Goal: Entertainment & Leisure: Consume media (video, audio)

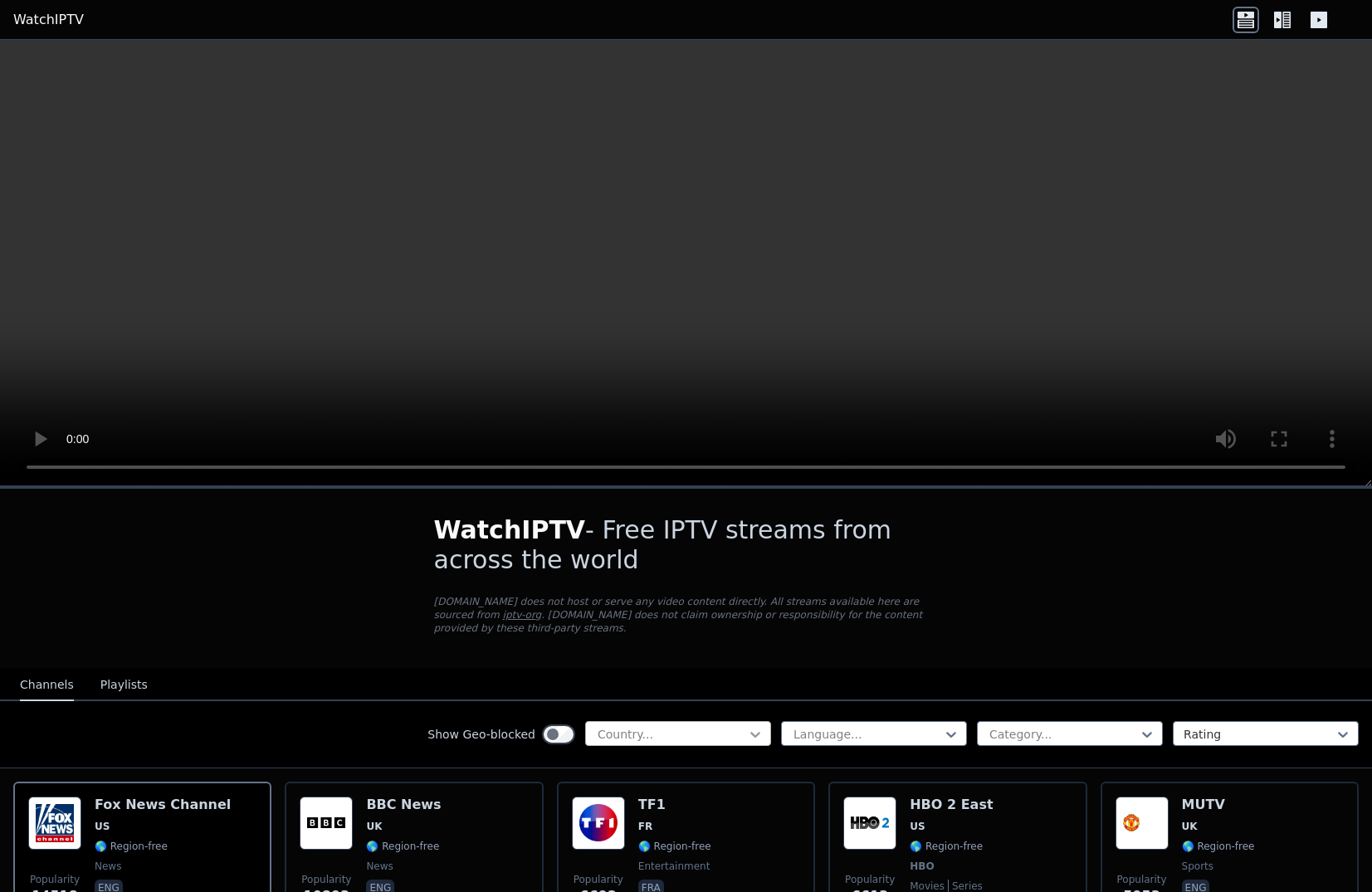
click at [751, 732] on icon at bounding box center [756, 734] width 10 height 6
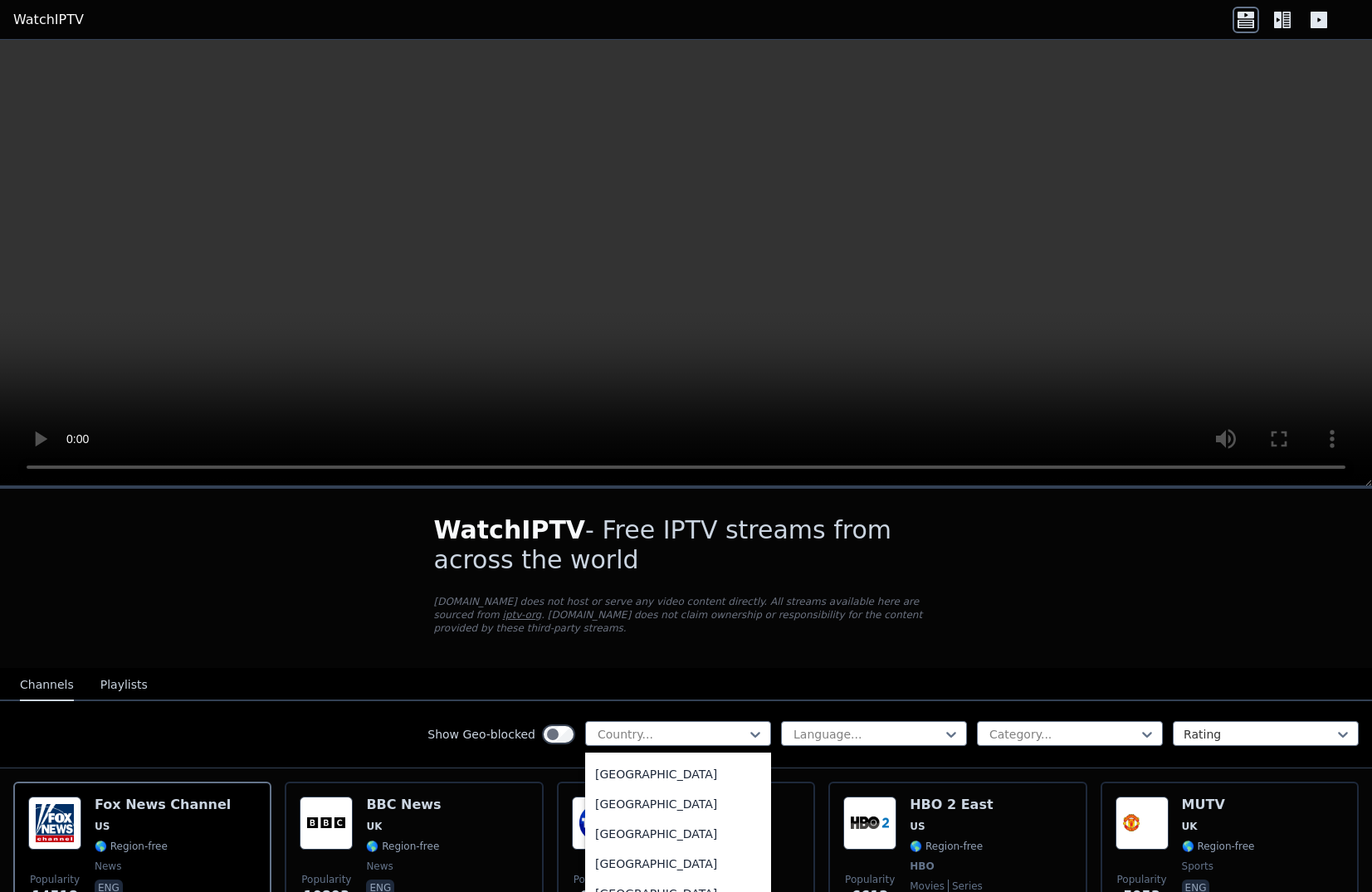
scroll to position [3901, 0]
click at [641, 816] on div "[GEOGRAPHIC_DATA]" at bounding box center [678, 830] width 186 height 30
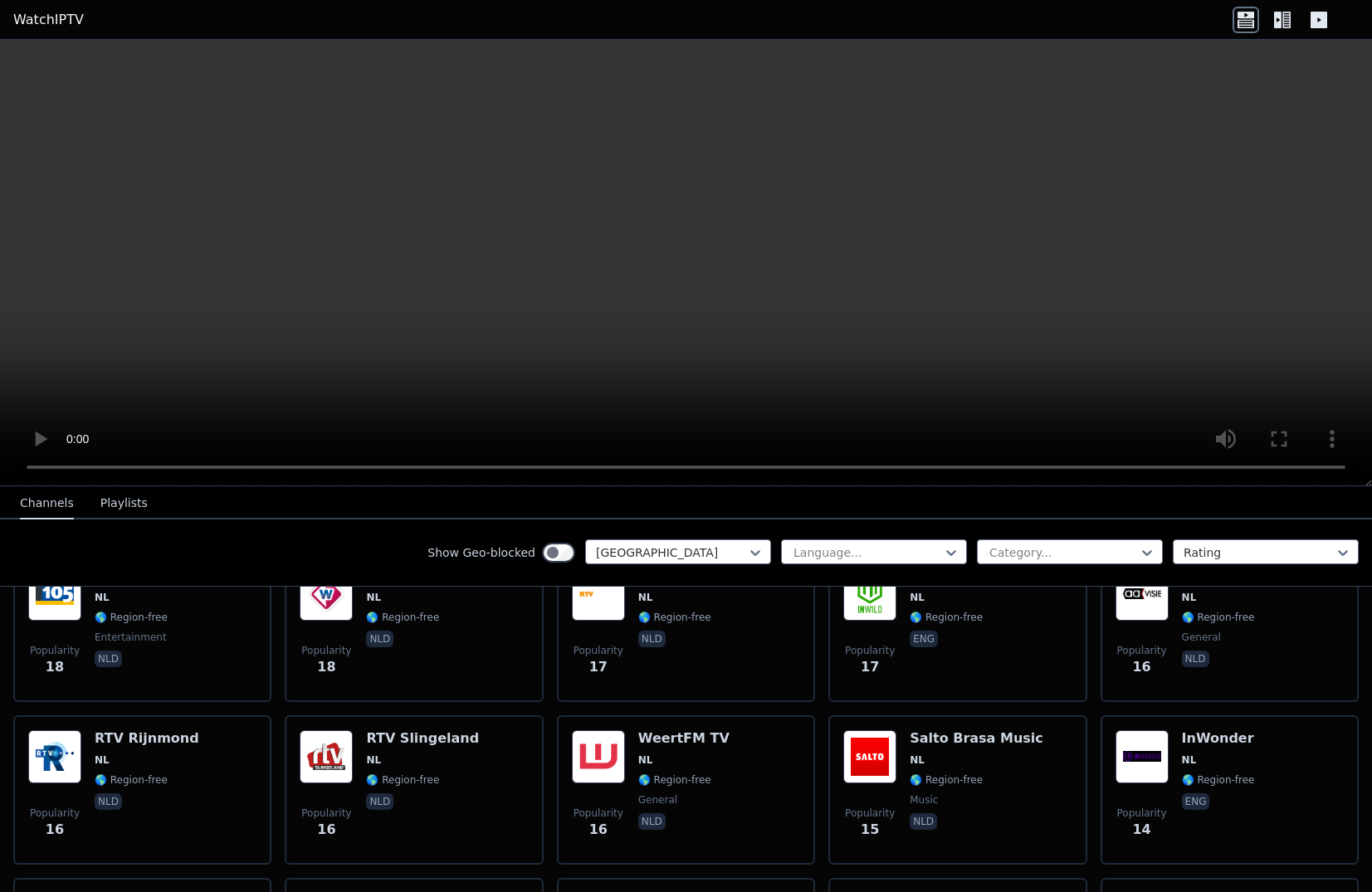
scroll to position [1909, 0]
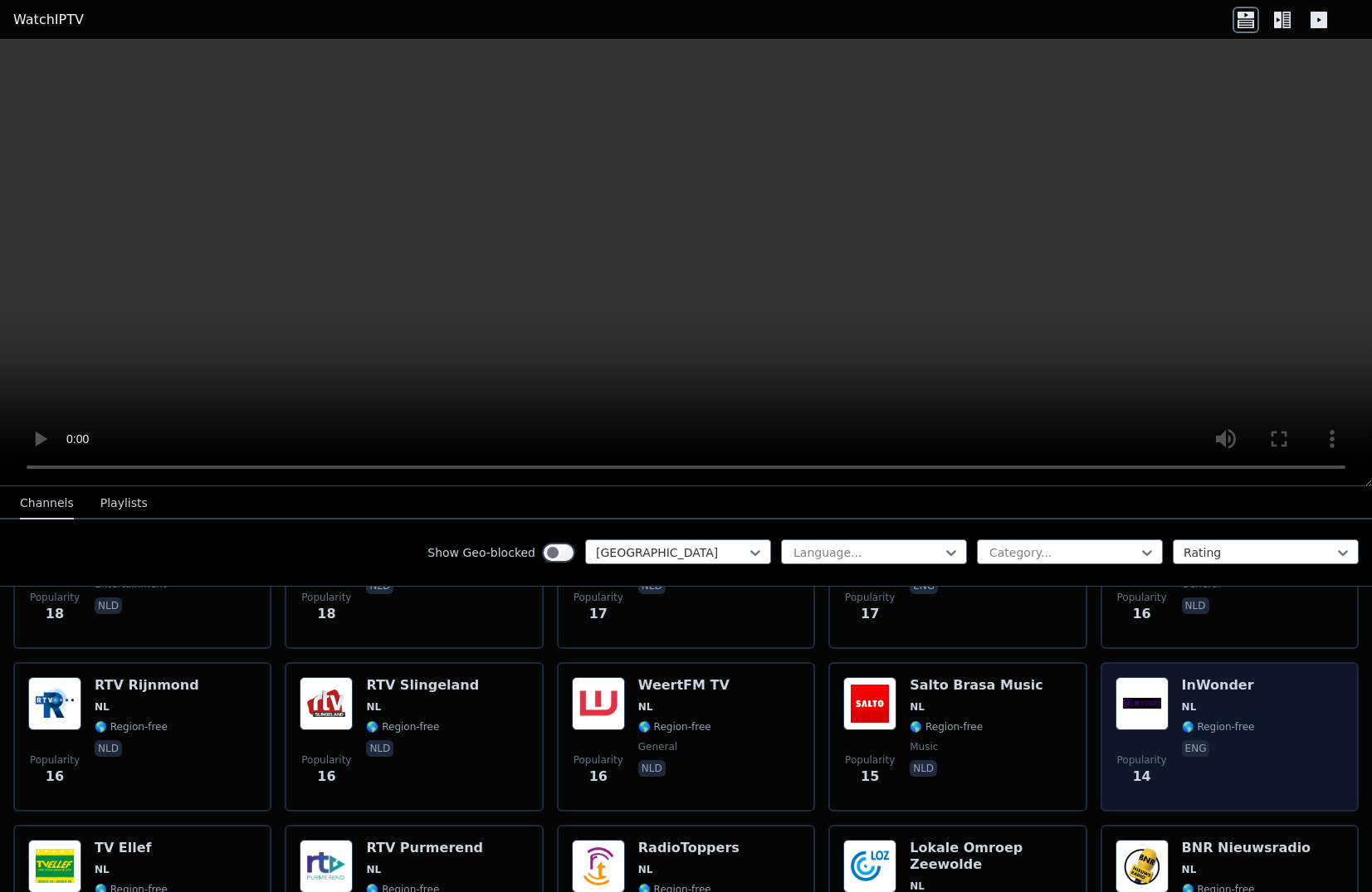
click at [1167, 733] on div "Popularity 14 InWonder NL 🌎 Region-free eng" at bounding box center [1230, 736] width 228 height 119
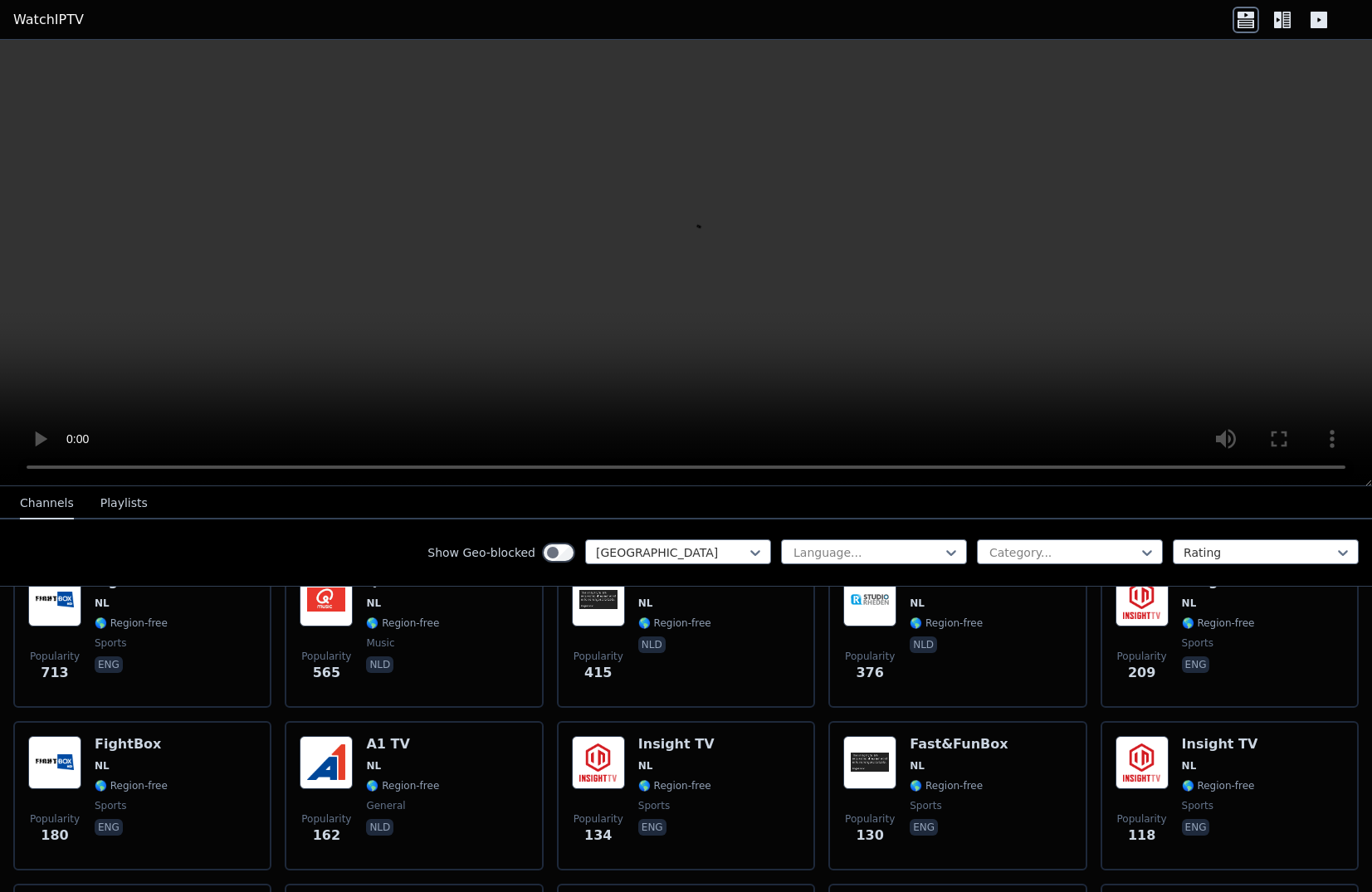
scroll to position [0, 0]
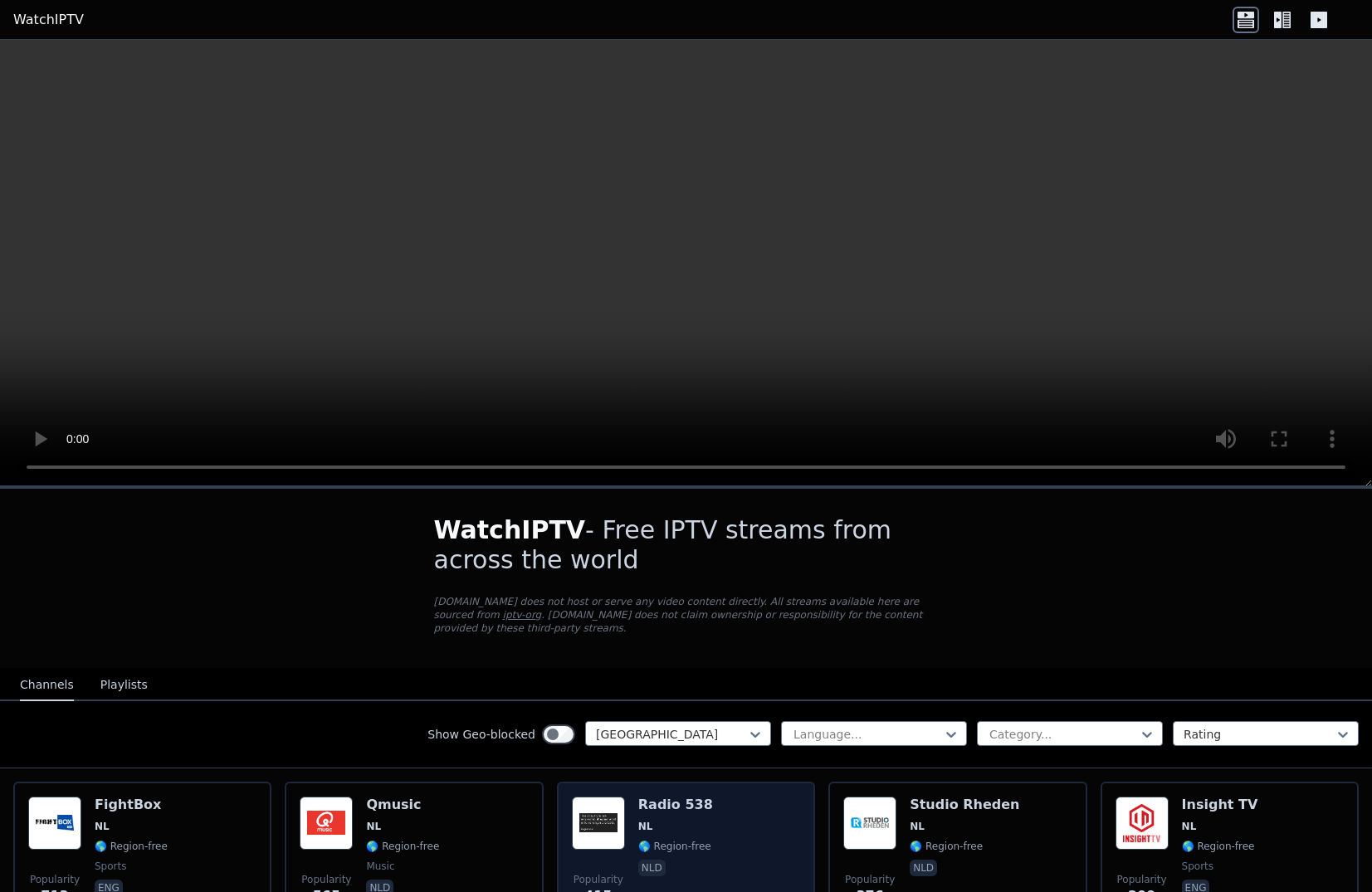
click at [660, 797] on h6 "Radio 538" at bounding box center [675, 805] width 75 height 16
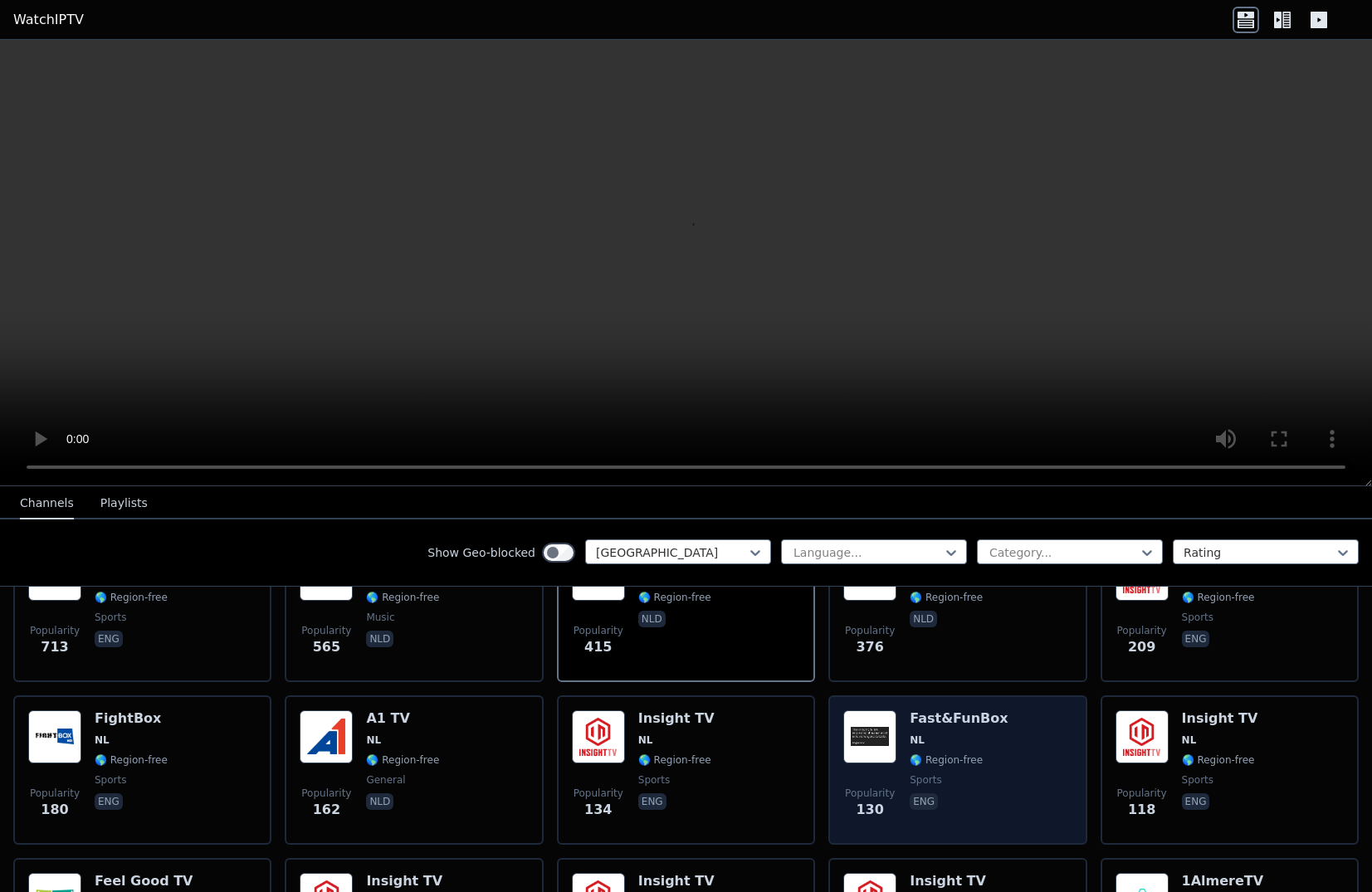
scroll to position [83, 0]
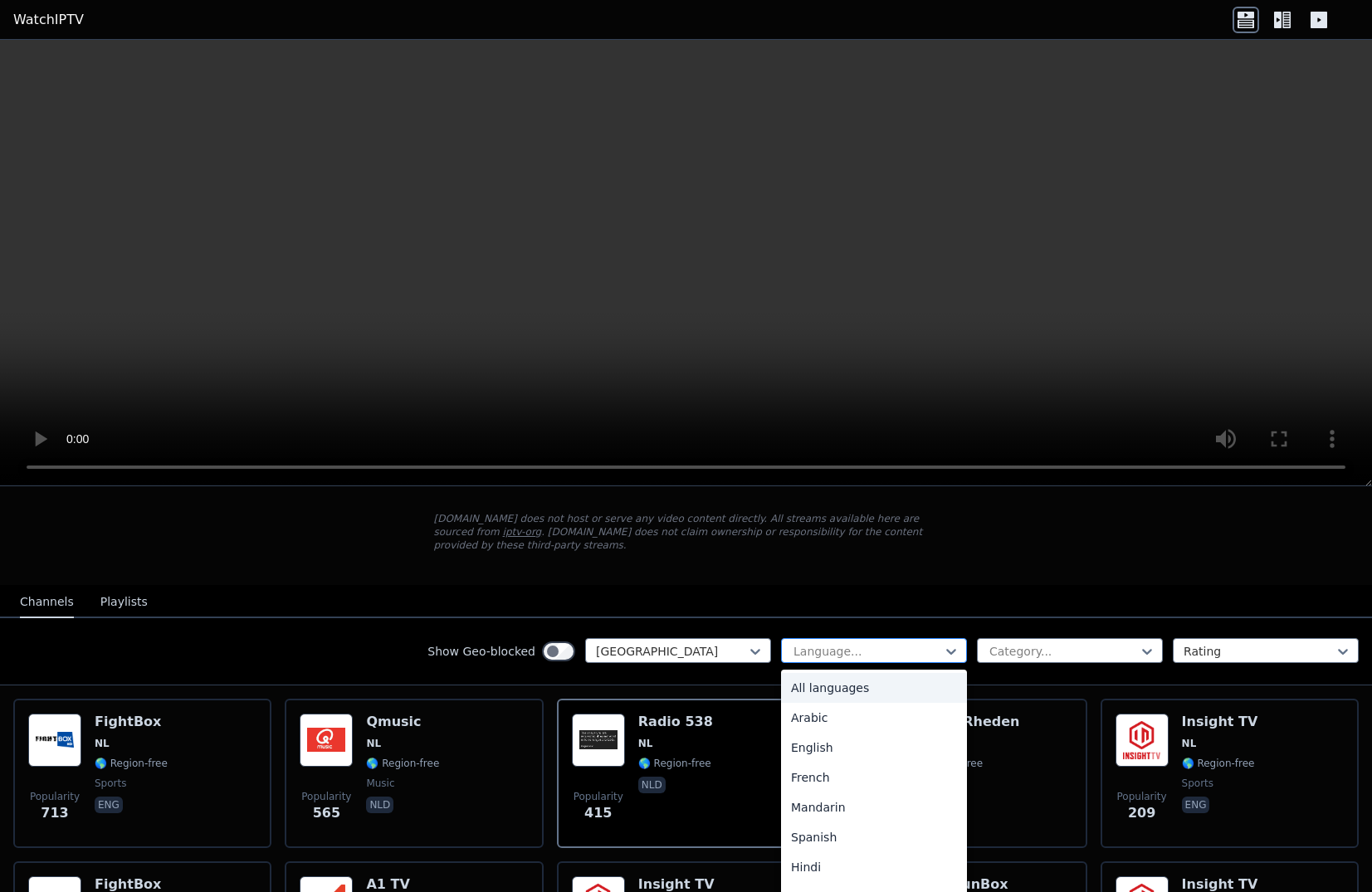
click at [893, 644] on div at bounding box center [867, 651] width 151 height 16
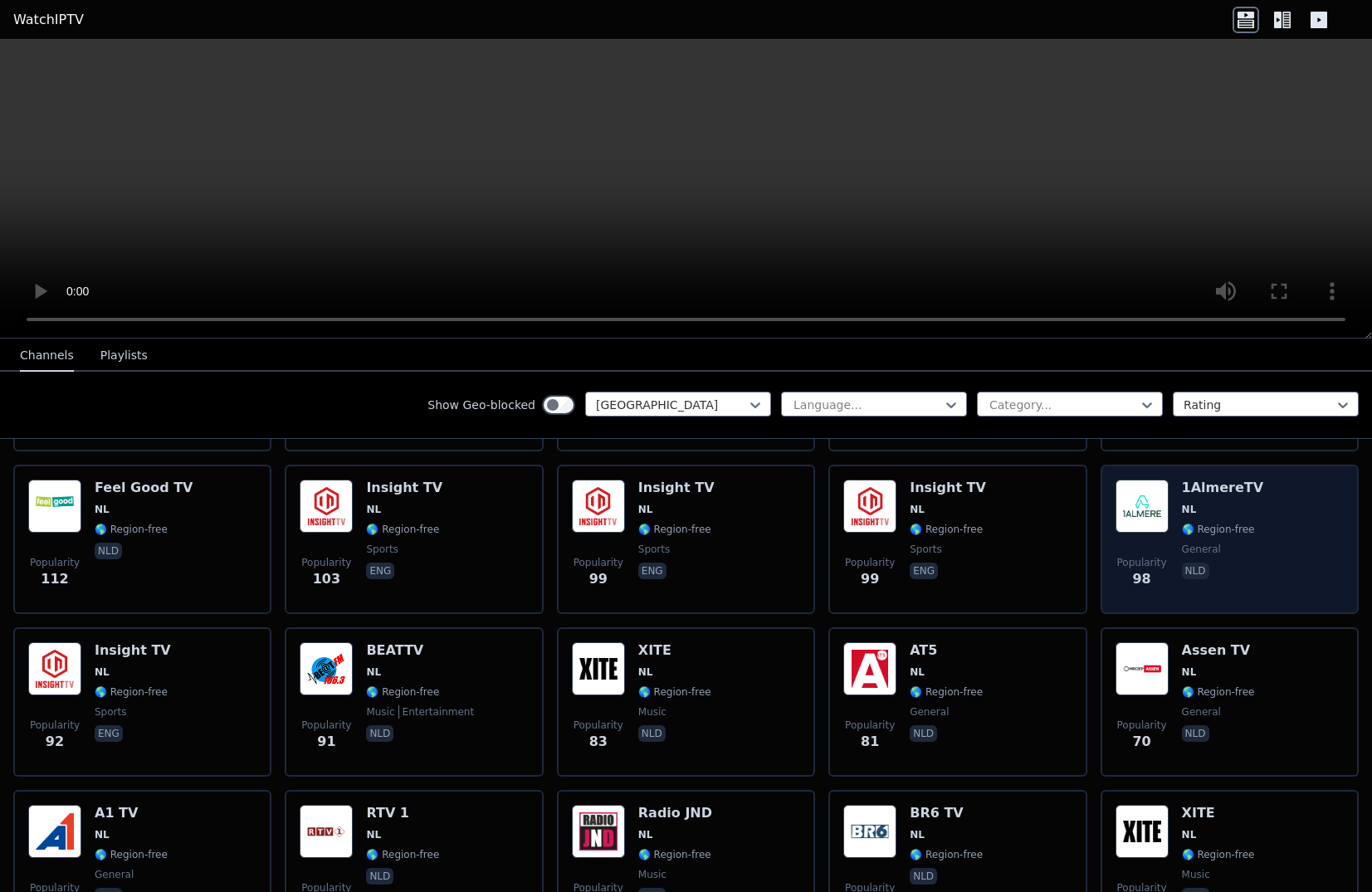
scroll to position [498, 0]
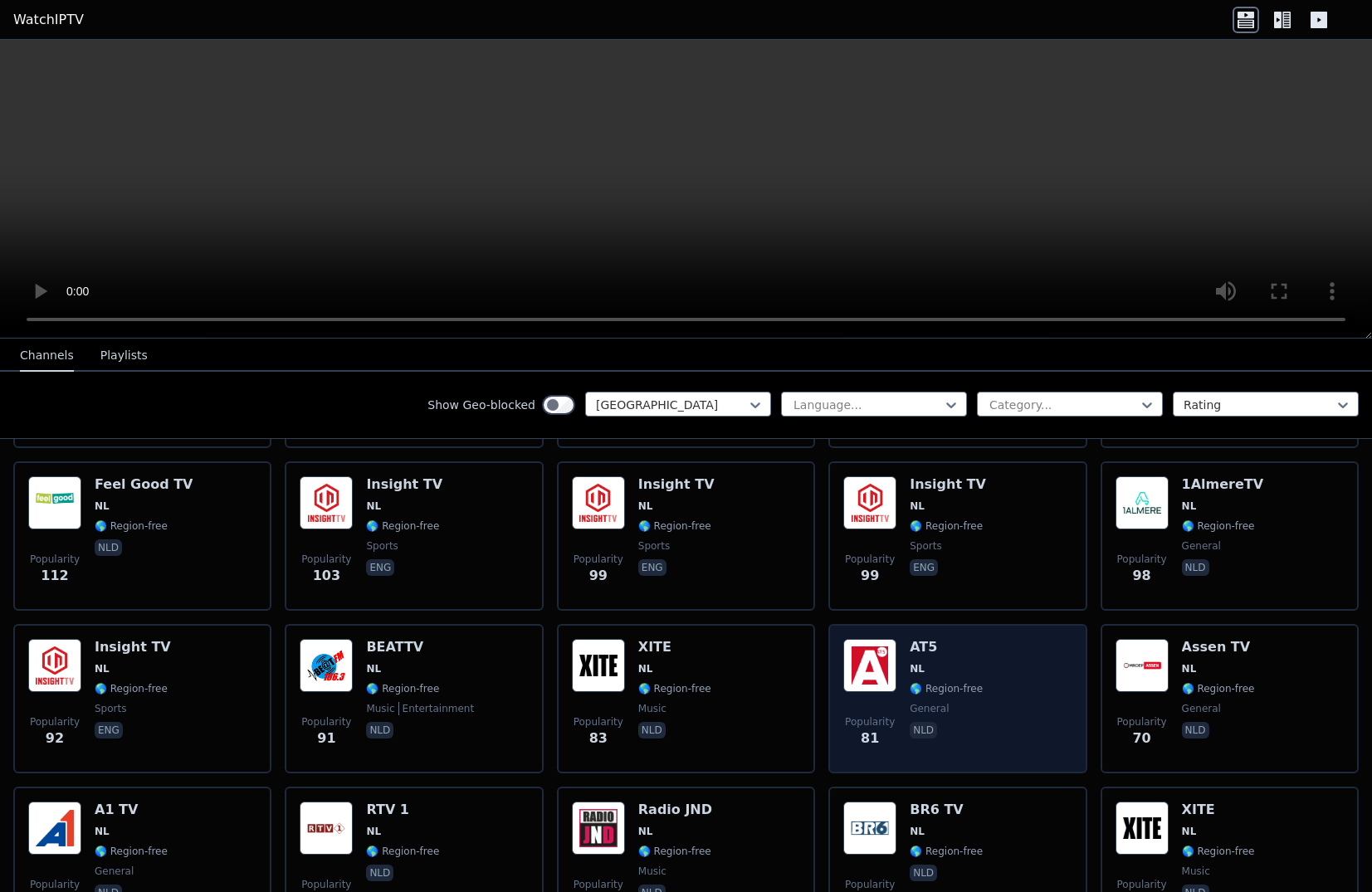
click at [882, 664] on img at bounding box center [870, 666] width 53 height 53
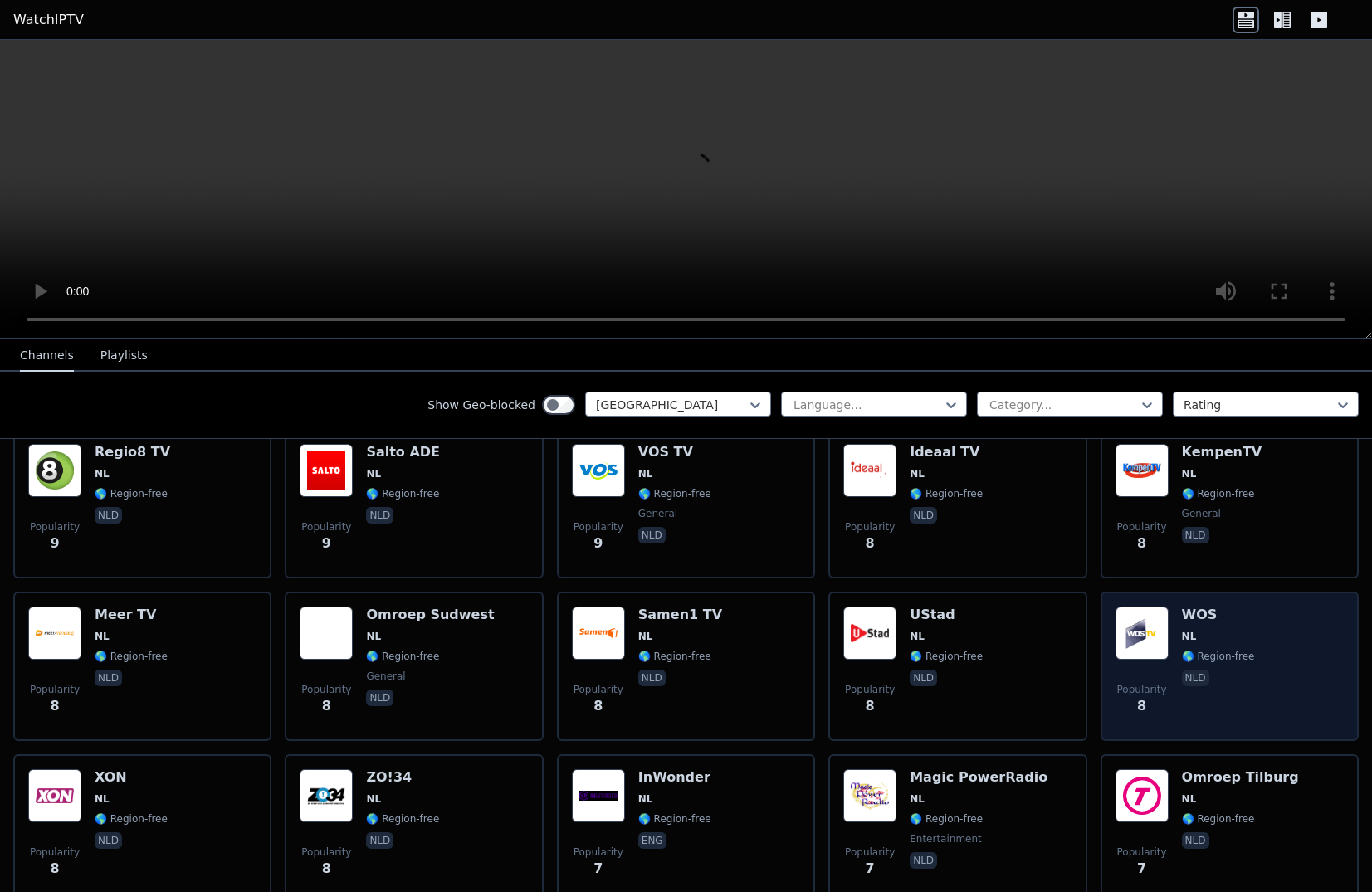
scroll to position [2988, 0]
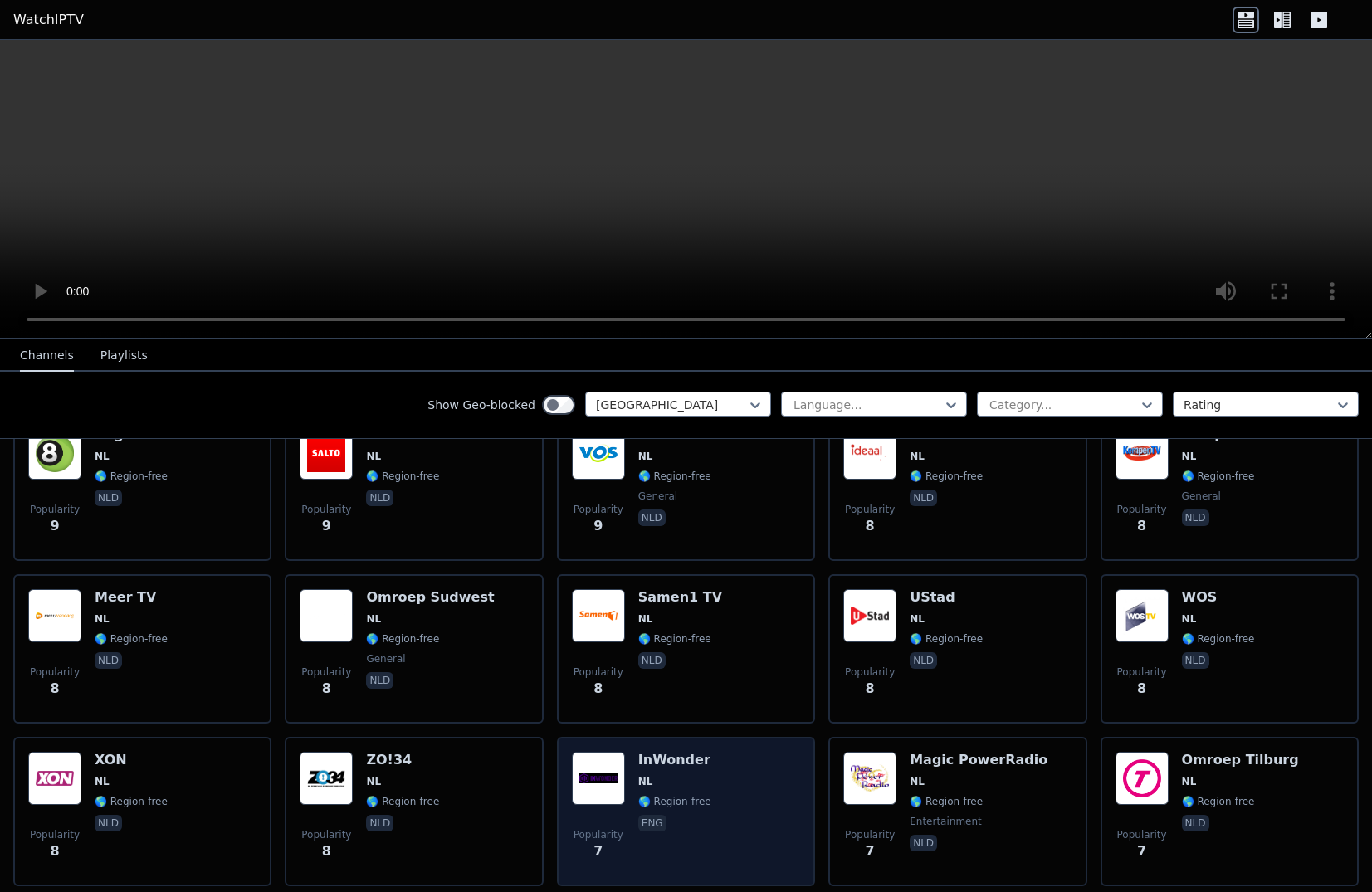
click at [659, 752] on h6 "InWonder" at bounding box center [674, 760] width 73 height 16
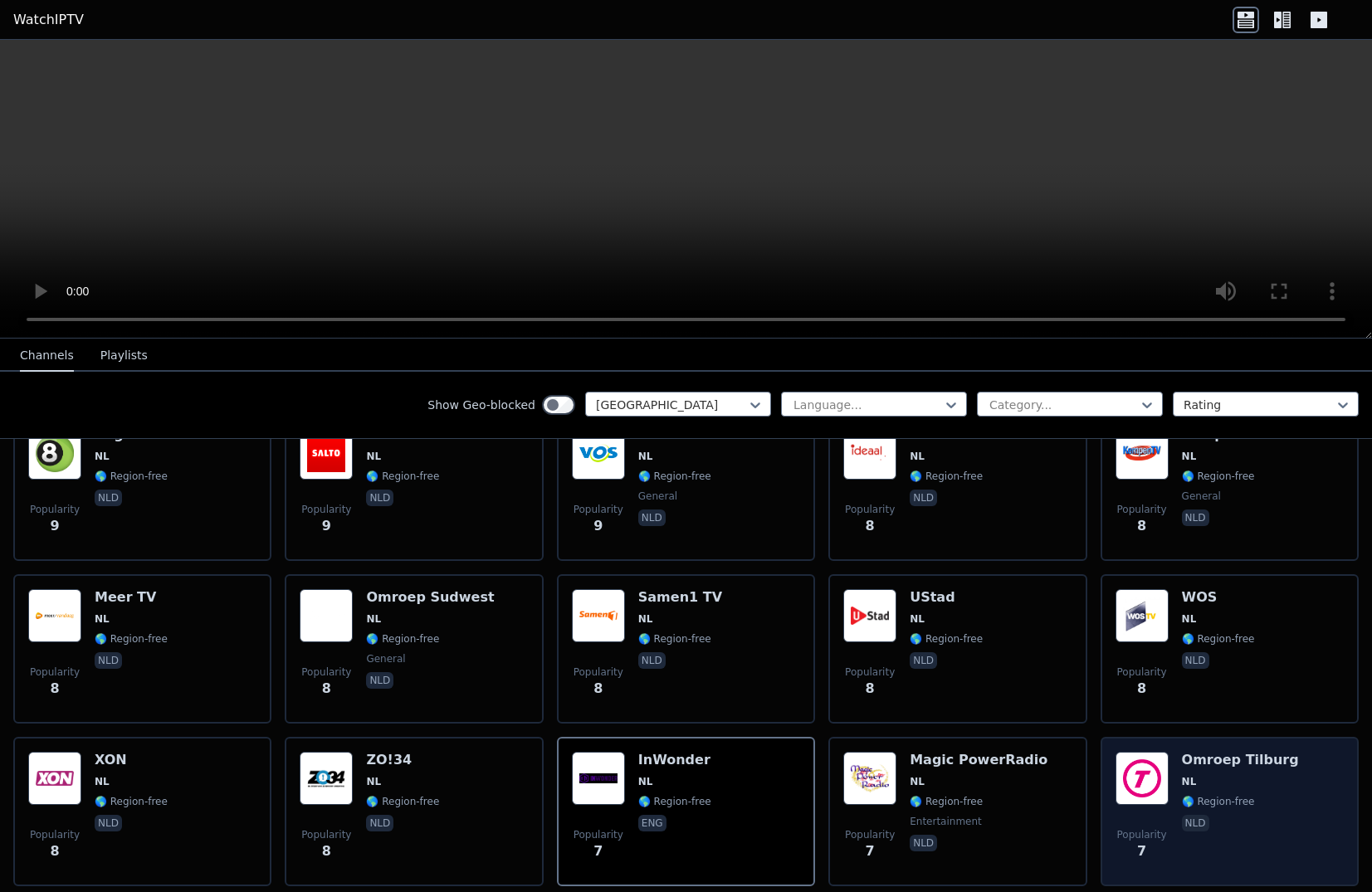
click at [1236, 752] on h6 "Omroep Tilburg" at bounding box center [1240, 760] width 117 height 16
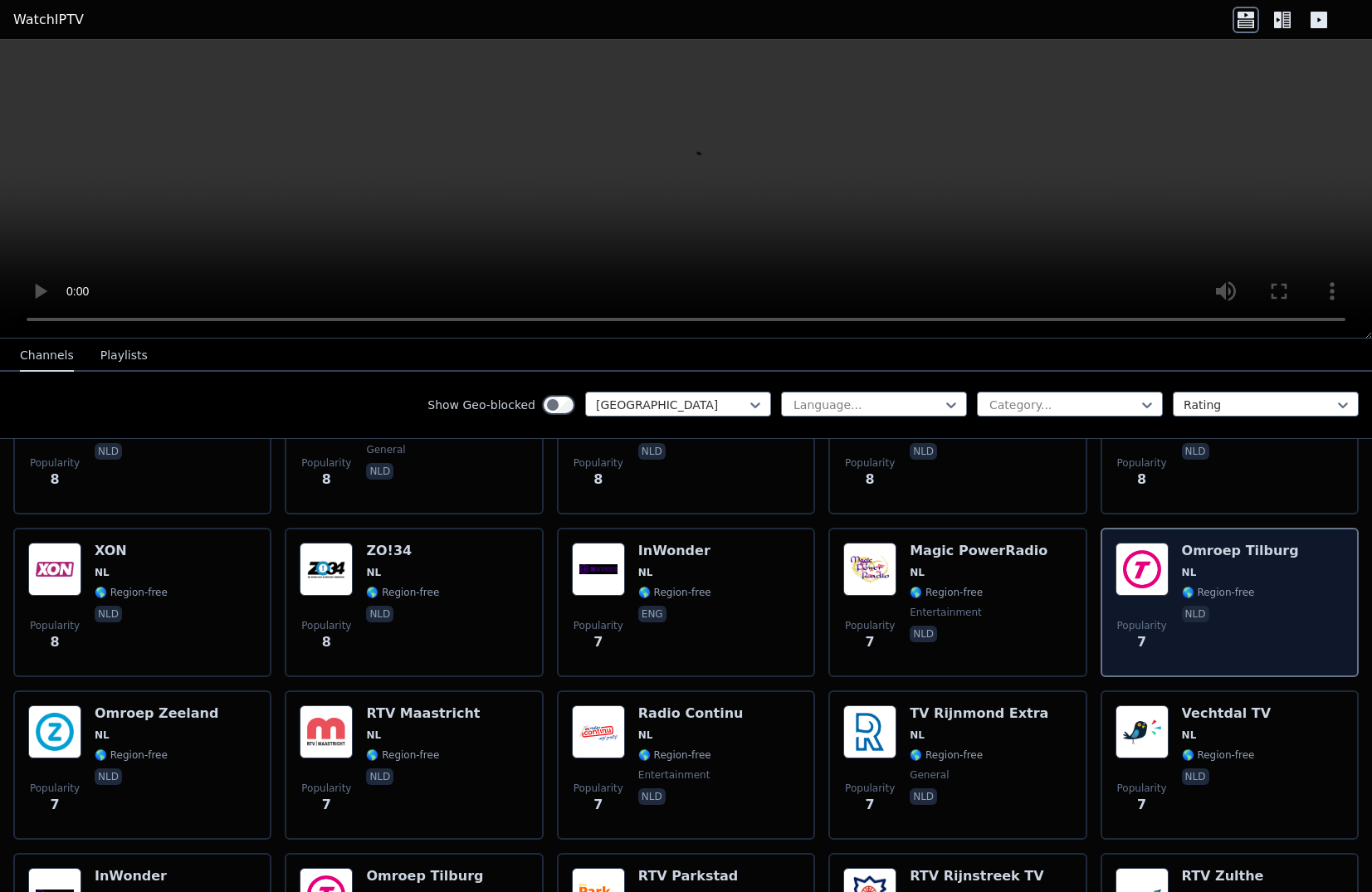
scroll to position [3237, 0]
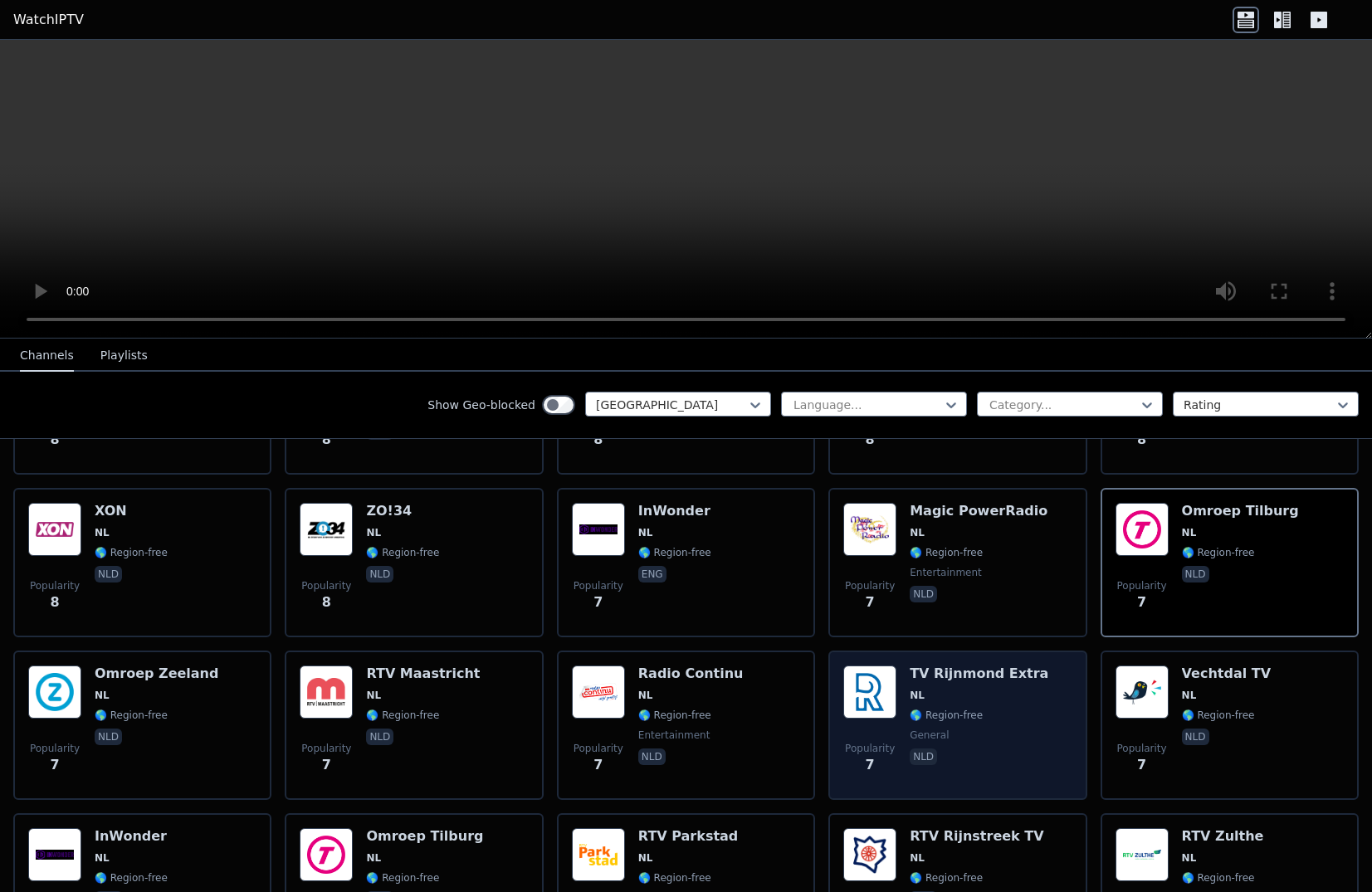
click at [929, 666] on h6 "TV Rijnmond Extra" at bounding box center [980, 673] width 139 height 16
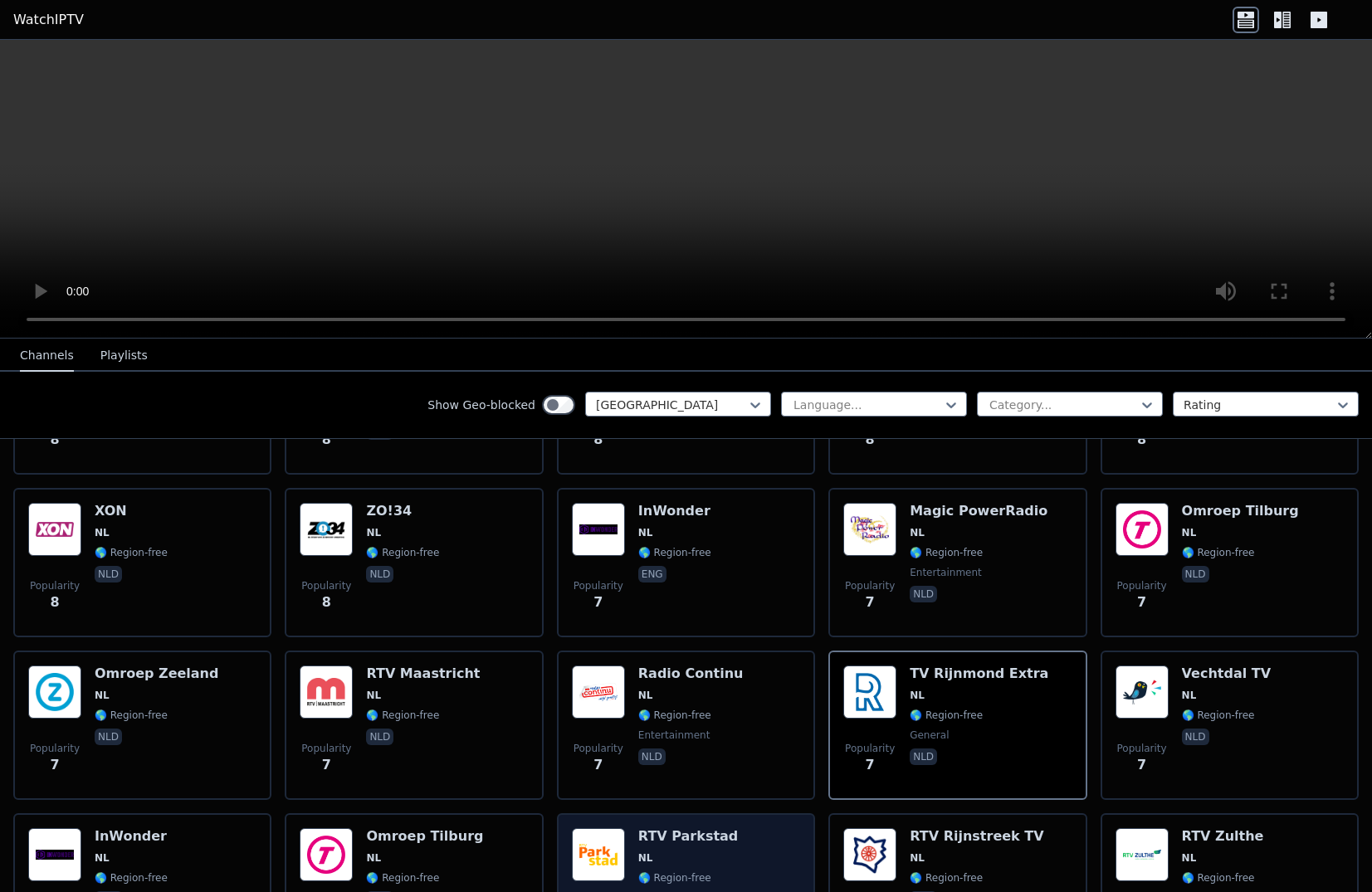
click at [669, 813] on div "Popularity 6 RTV Parkstad NL 🌎 Region-free general nld" at bounding box center [686, 888] width 258 height 149
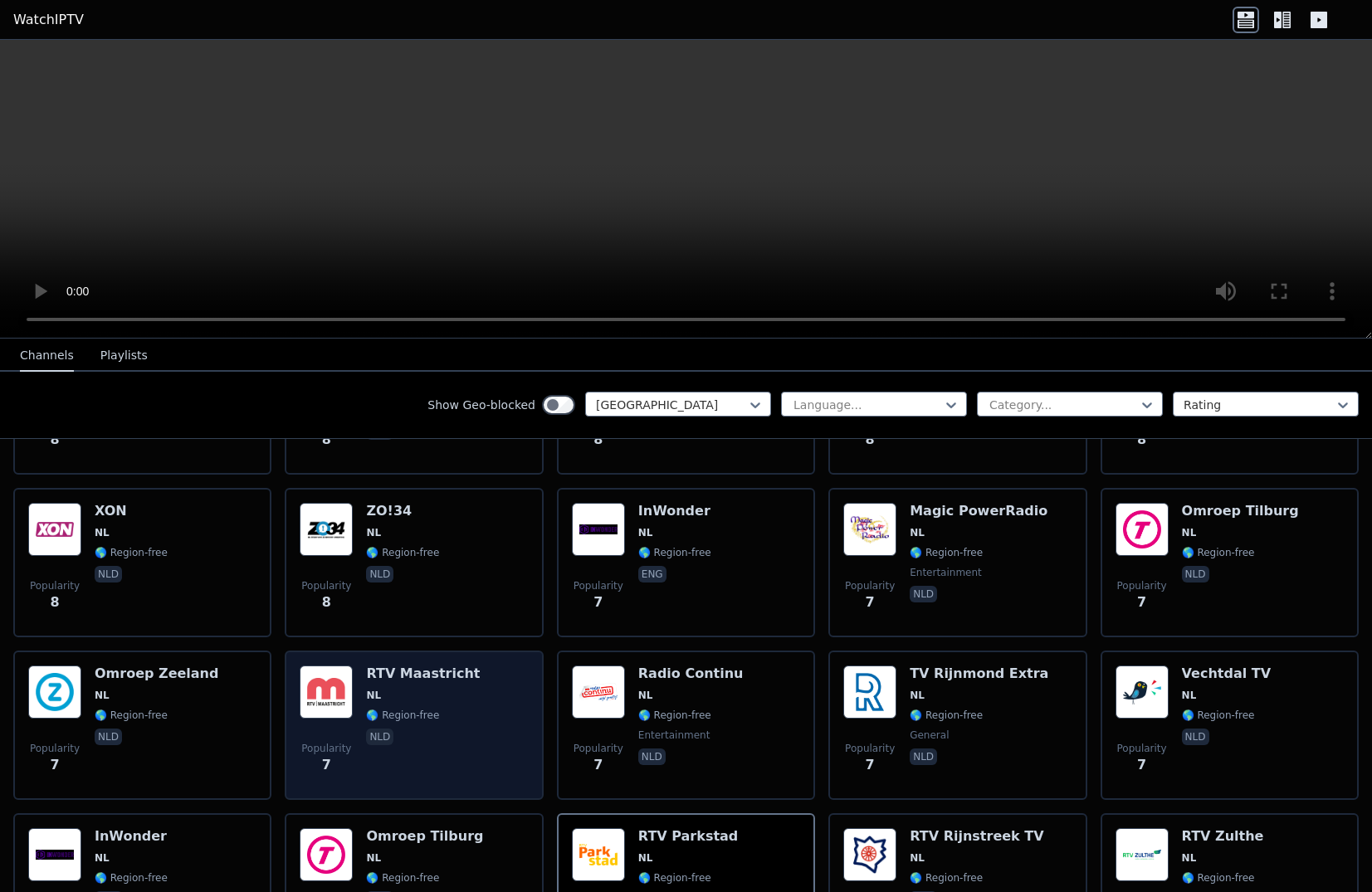
click at [410, 666] on h6 "RTV Maastricht" at bounding box center [422, 673] width 114 height 16
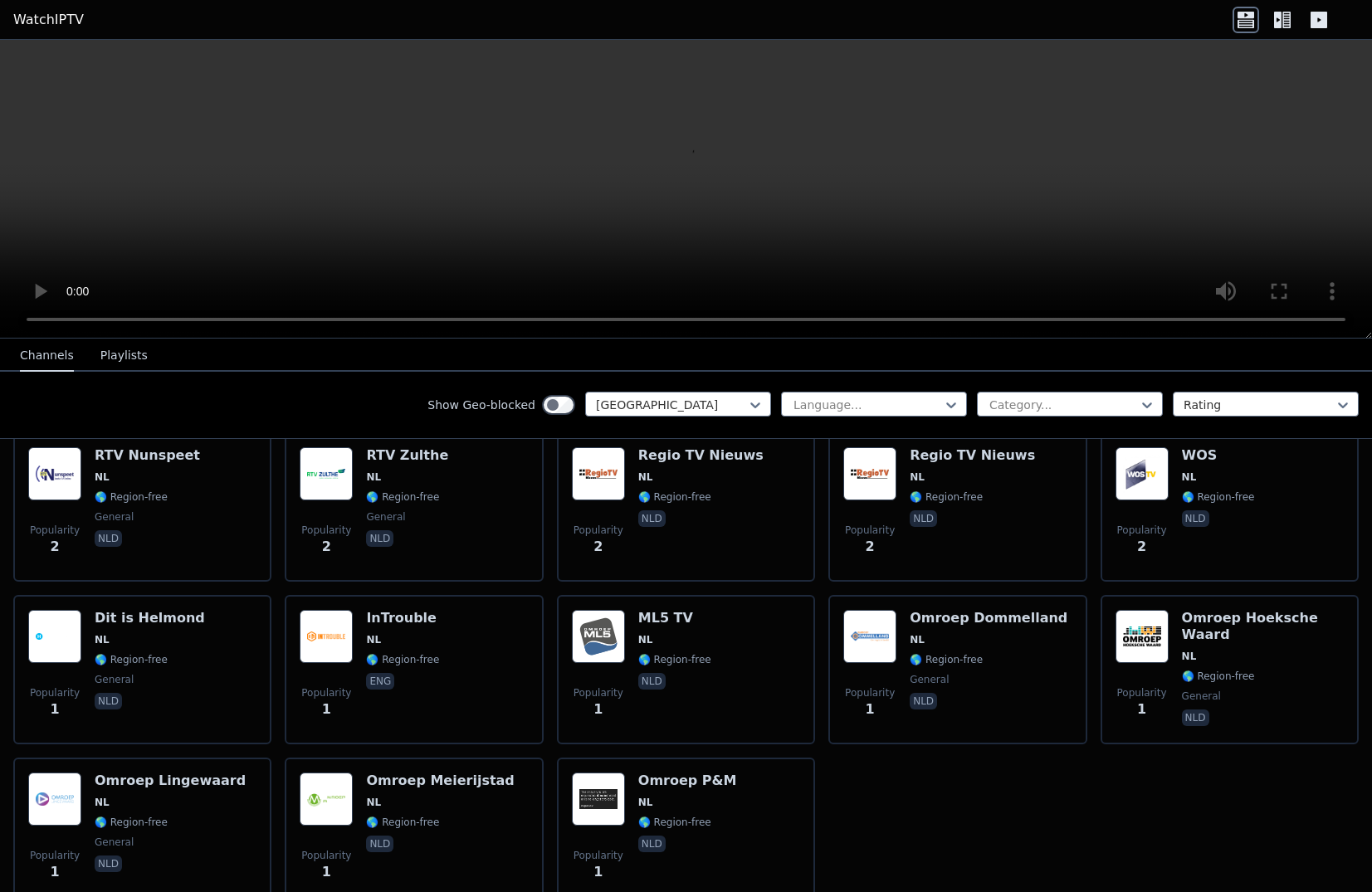
scroll to position [5642, 0]
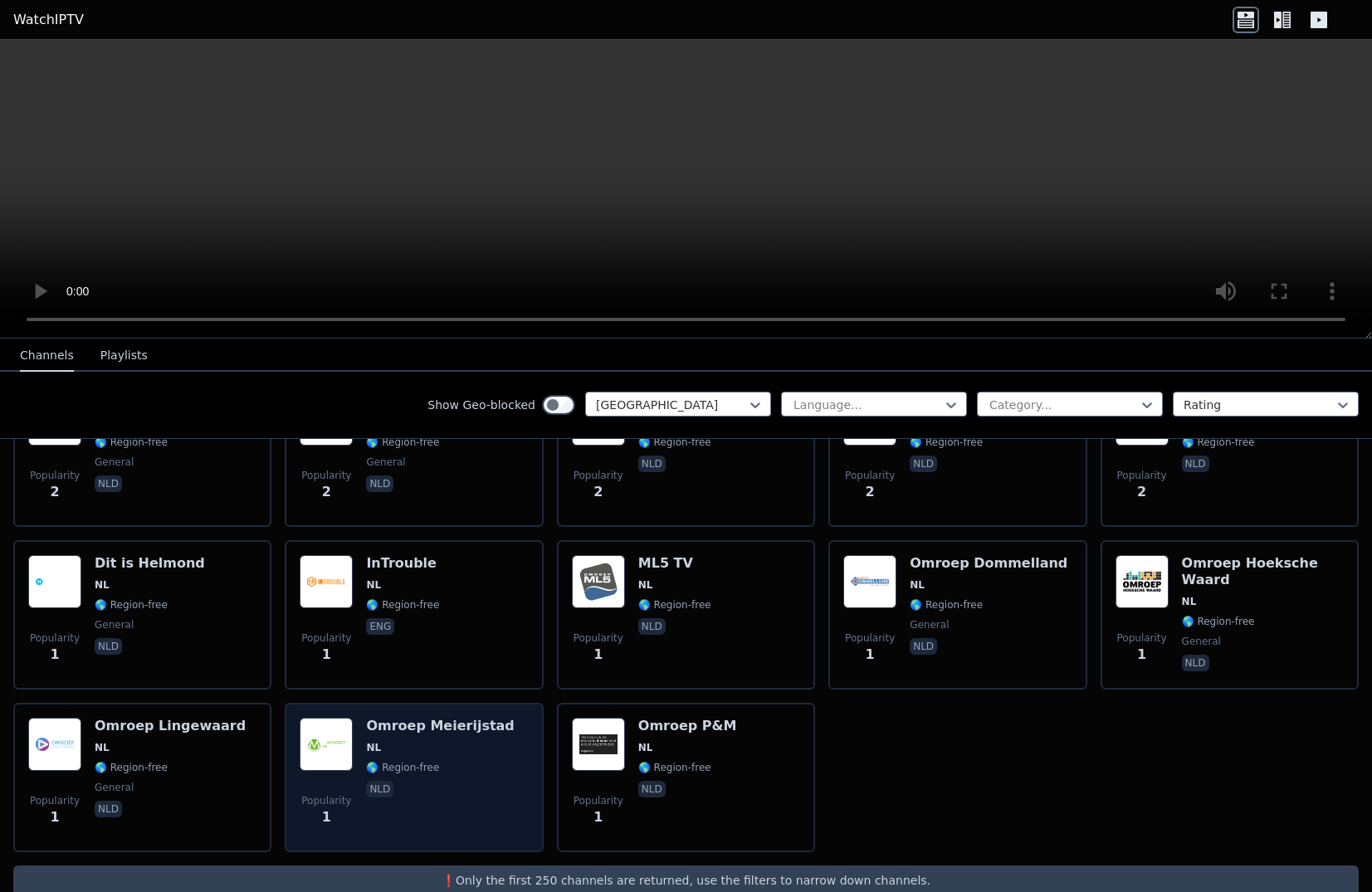
click at [403, 718] on h6 "Omroep Meierijstad" at bounding box center [440, 726] width 147 height 16
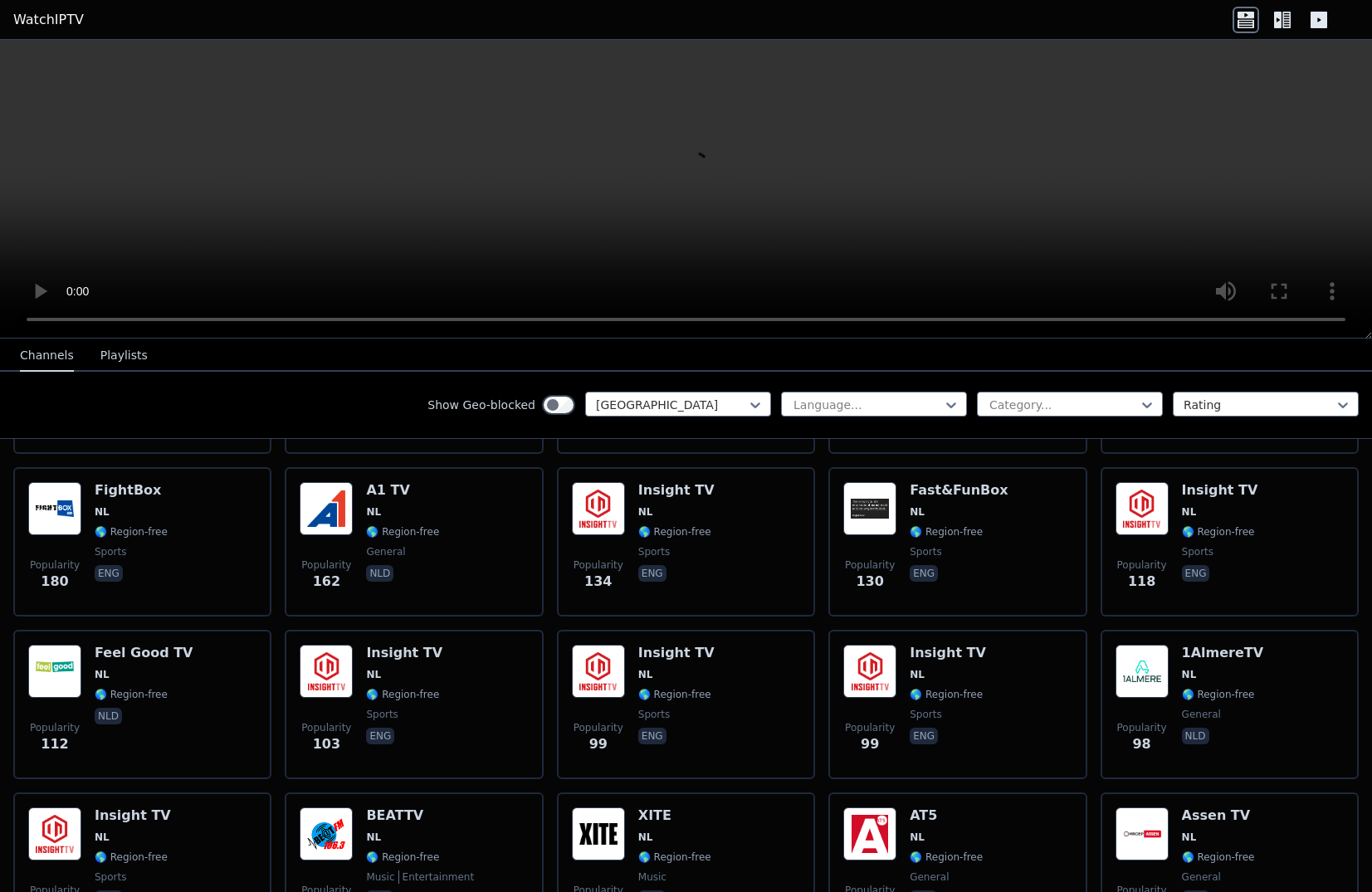
scroll to position [0, 0]
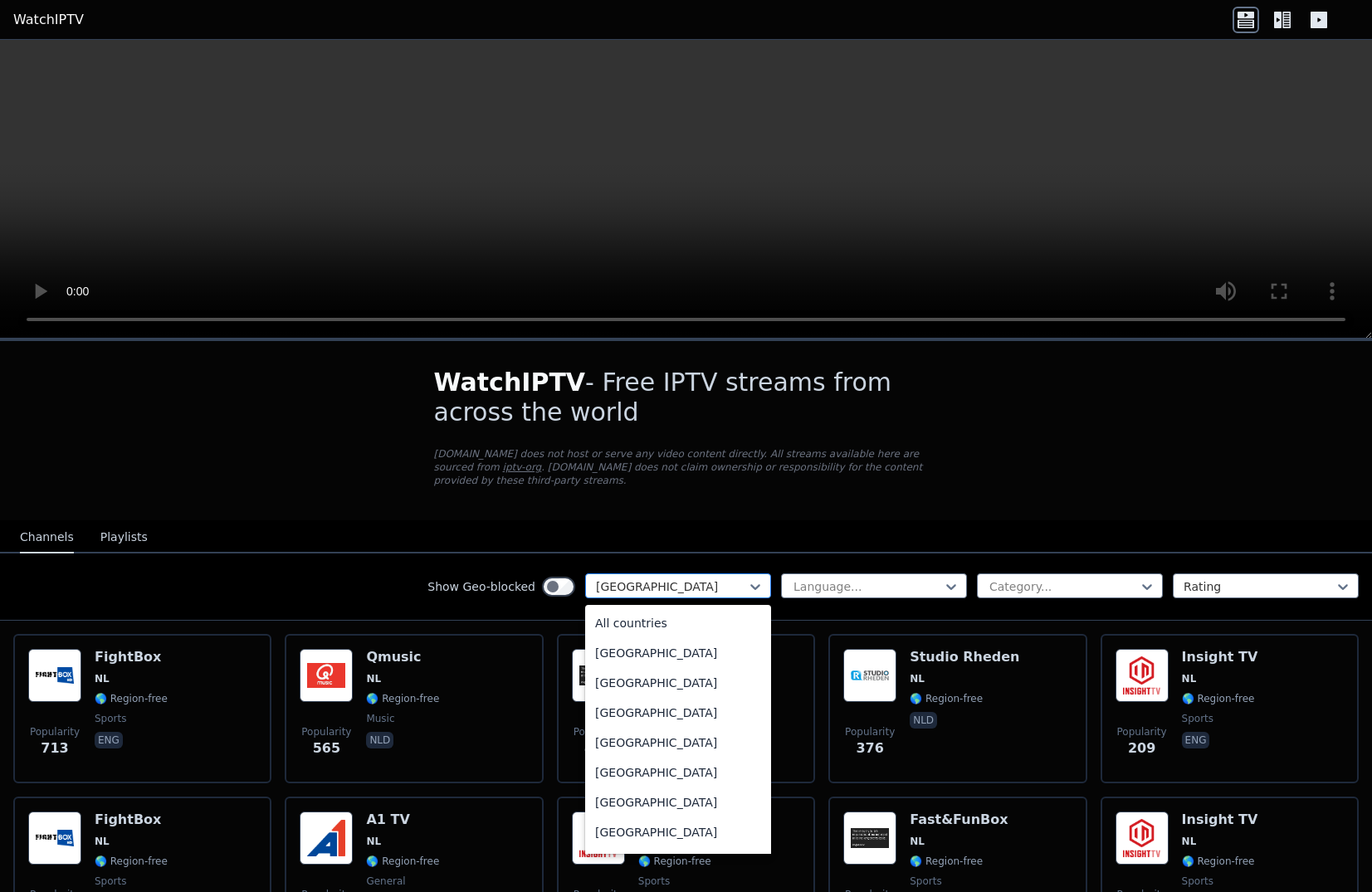
click at [663, 578] on div at bounding box center [672, 586] width 151 height 16
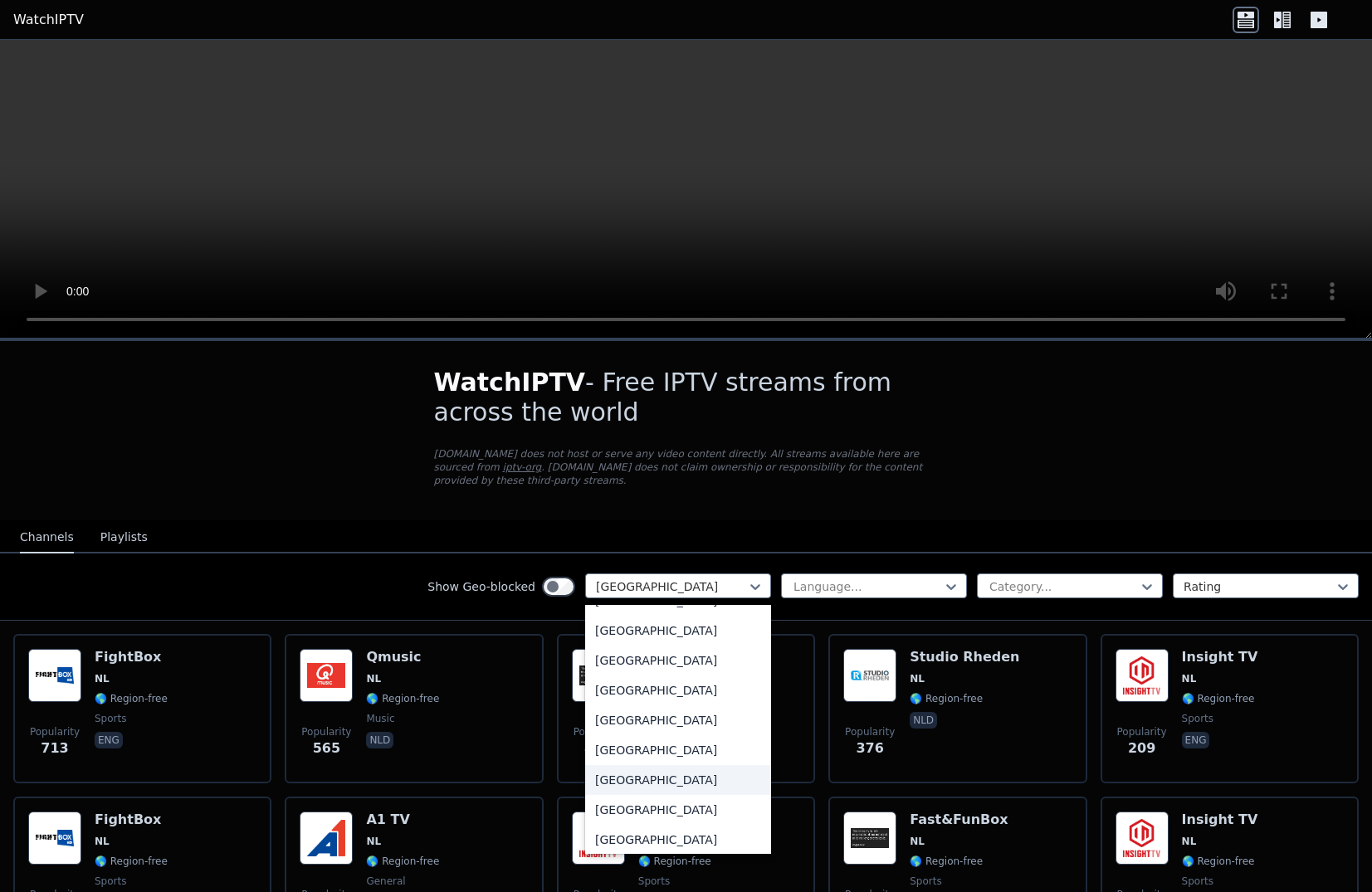
scroll to position [5763, 0]
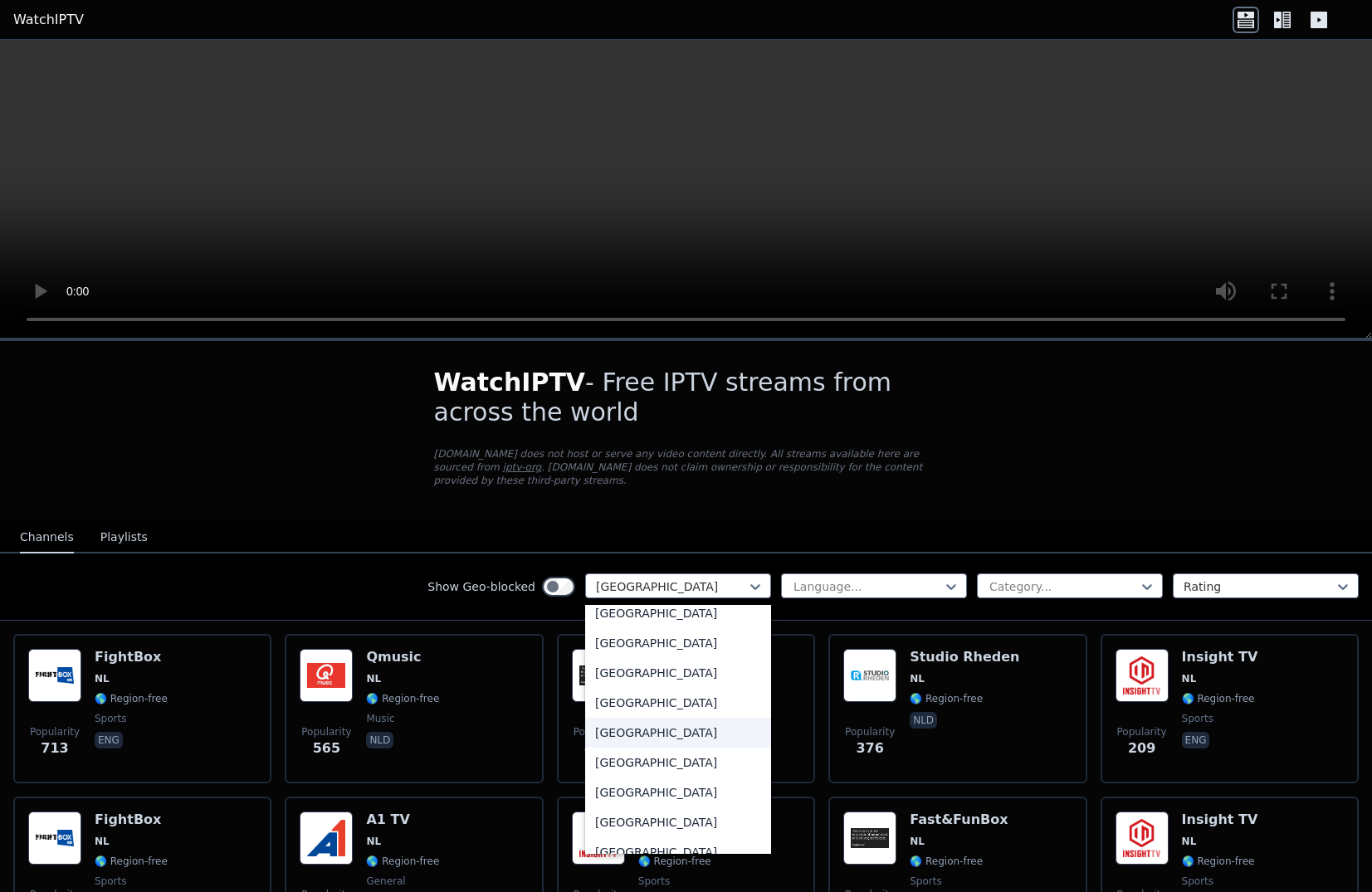
click at [650, 718] on div "[GEOGRAPHIC_DATA]" at bounding box center [678, 733] width 186 height 30
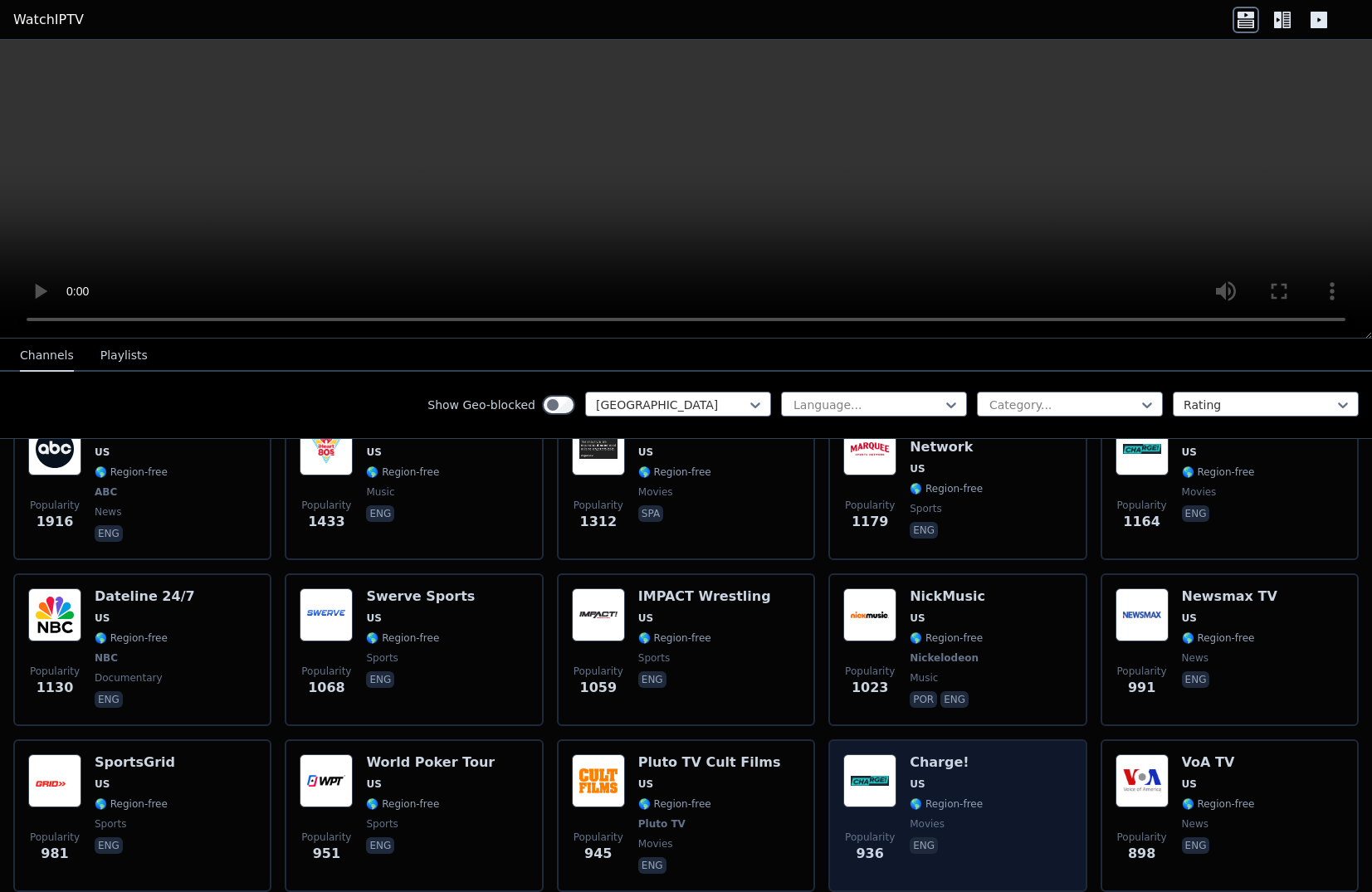
scroll to position [581, 0]
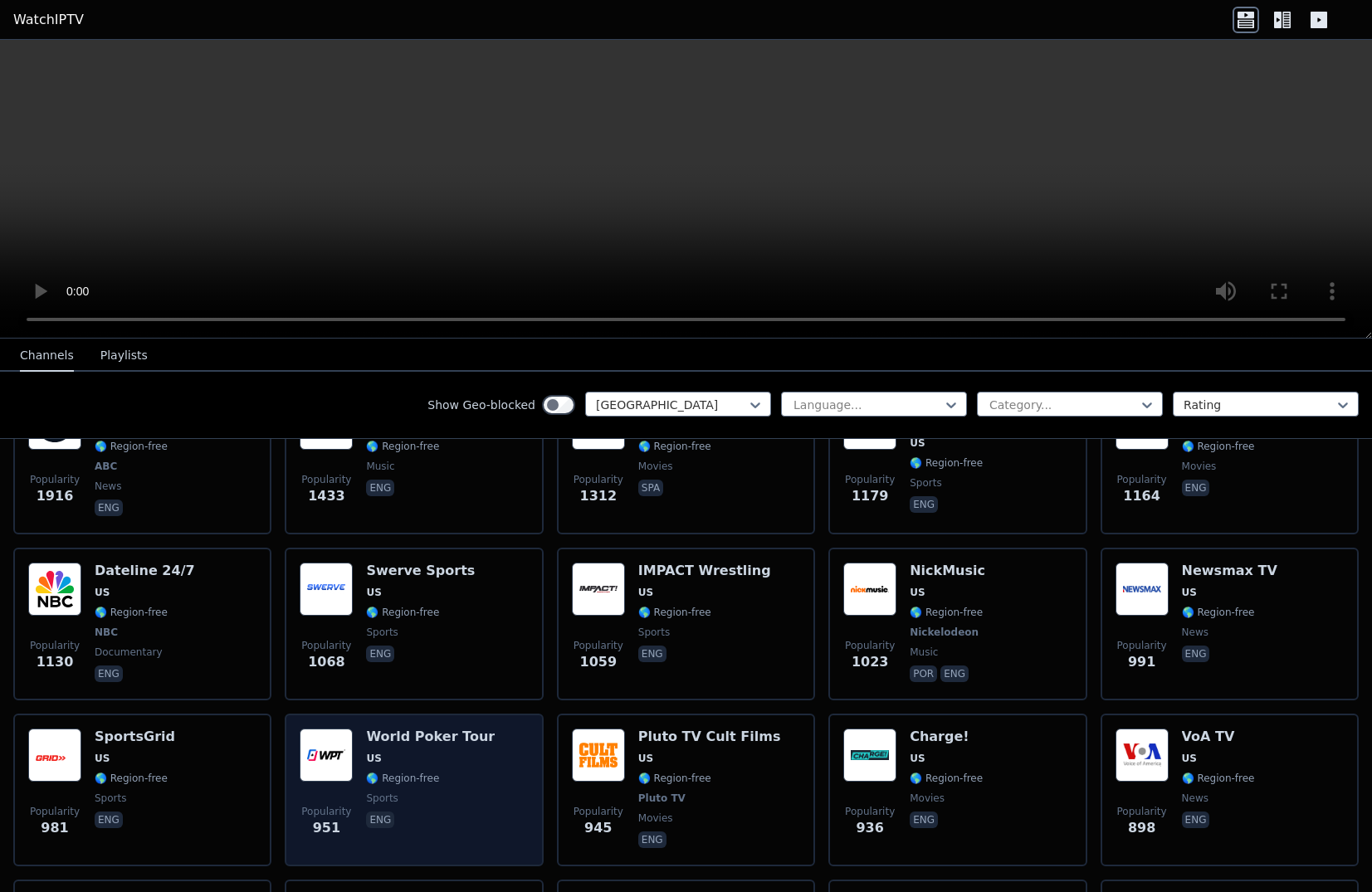
click at [328, 737] on img at bounding box center [327, 755] width 53 height 53
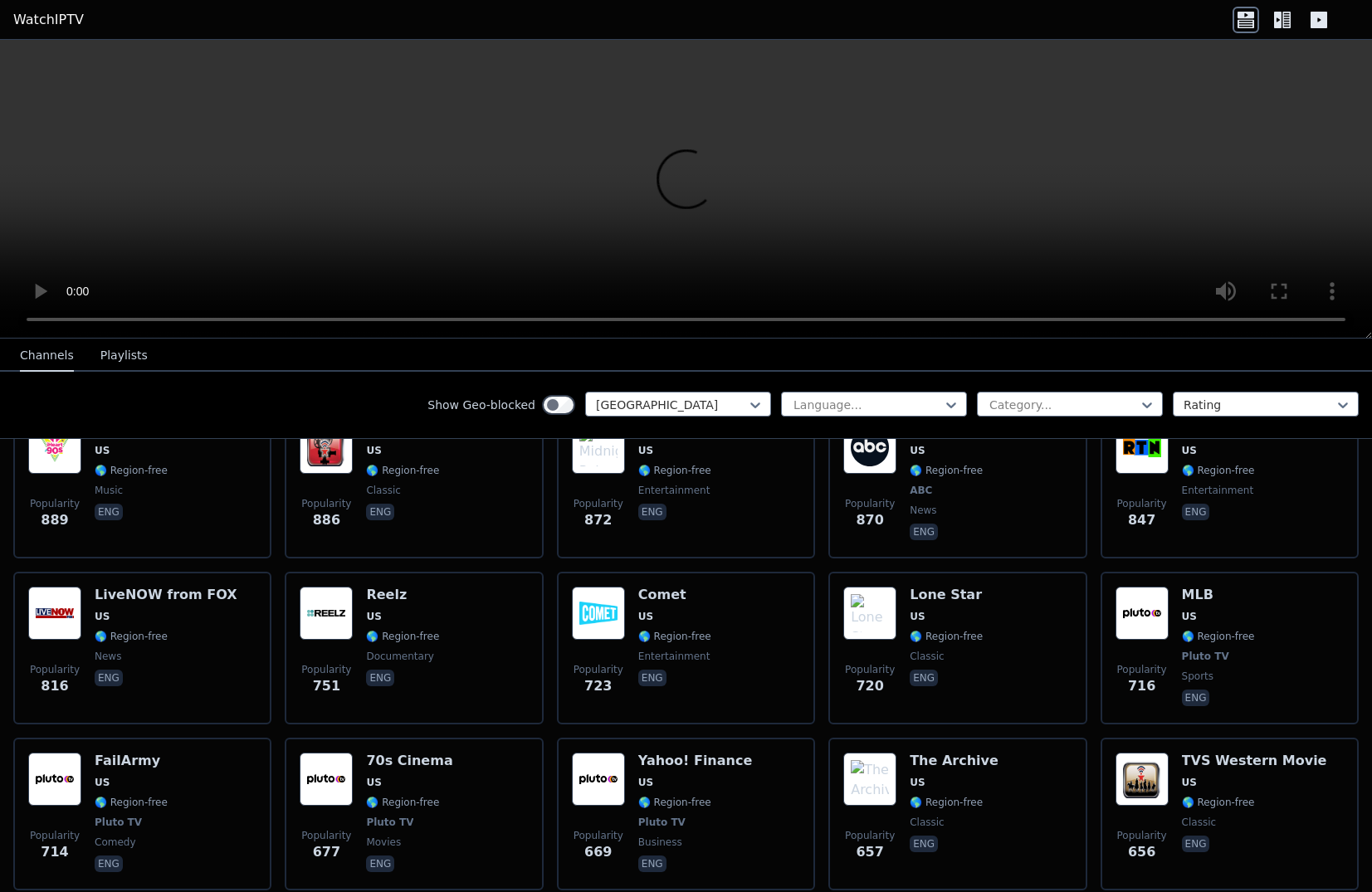
scroll to position [1079, 0]
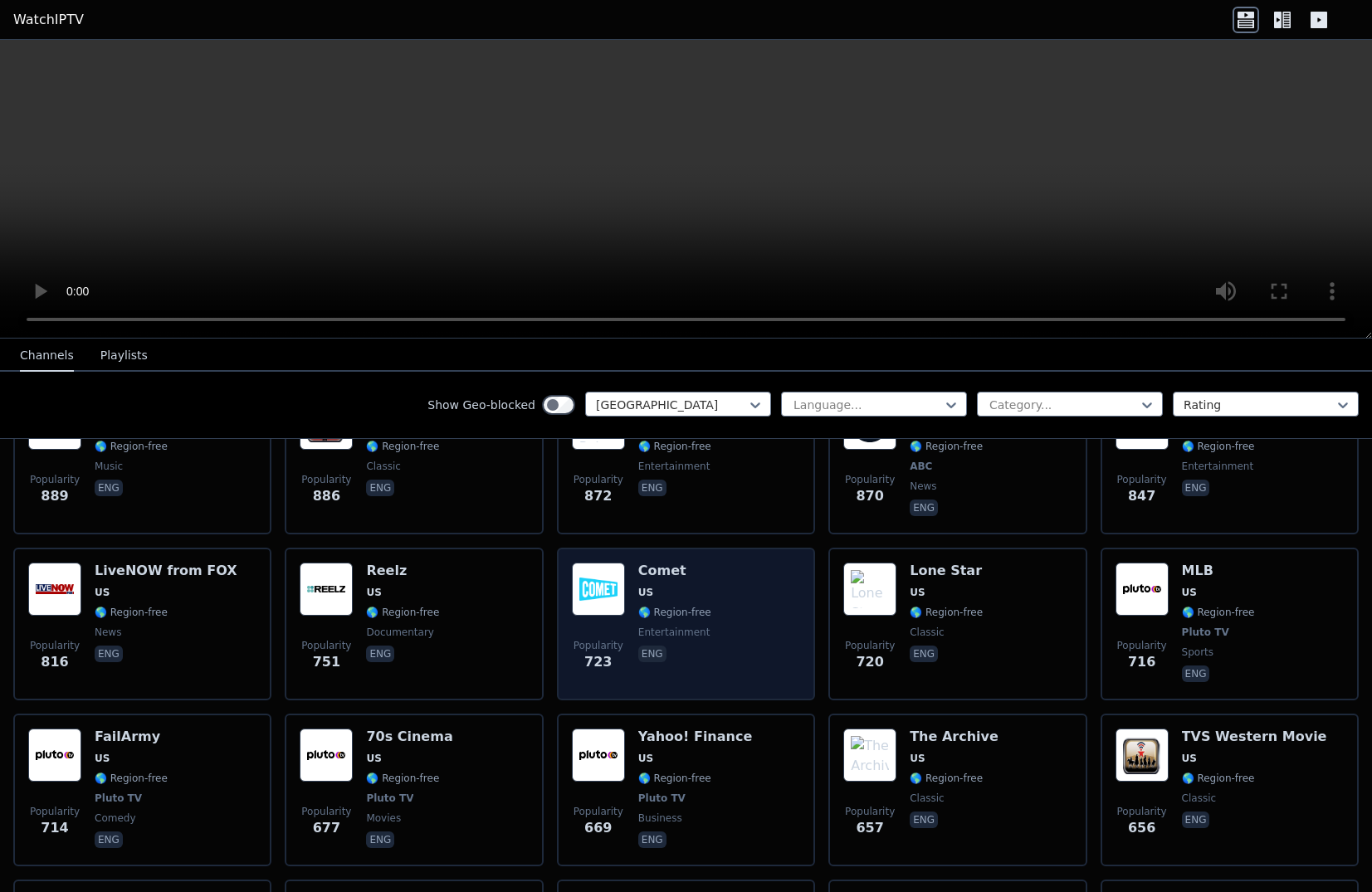
click at [643, 586] on span "US" at bounding box center [645, 592] width 15 height 13
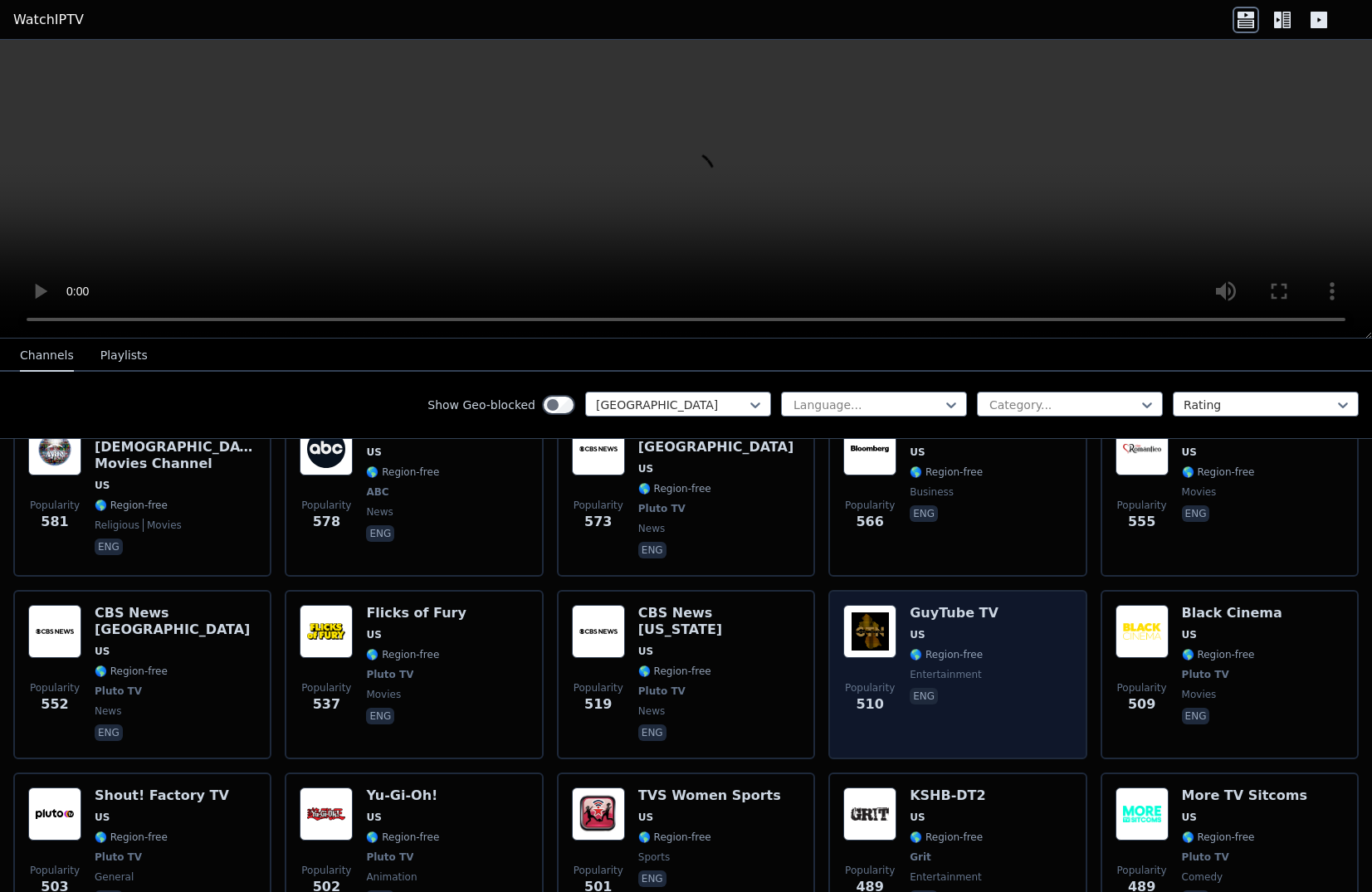
scroll to position [1743, 0]
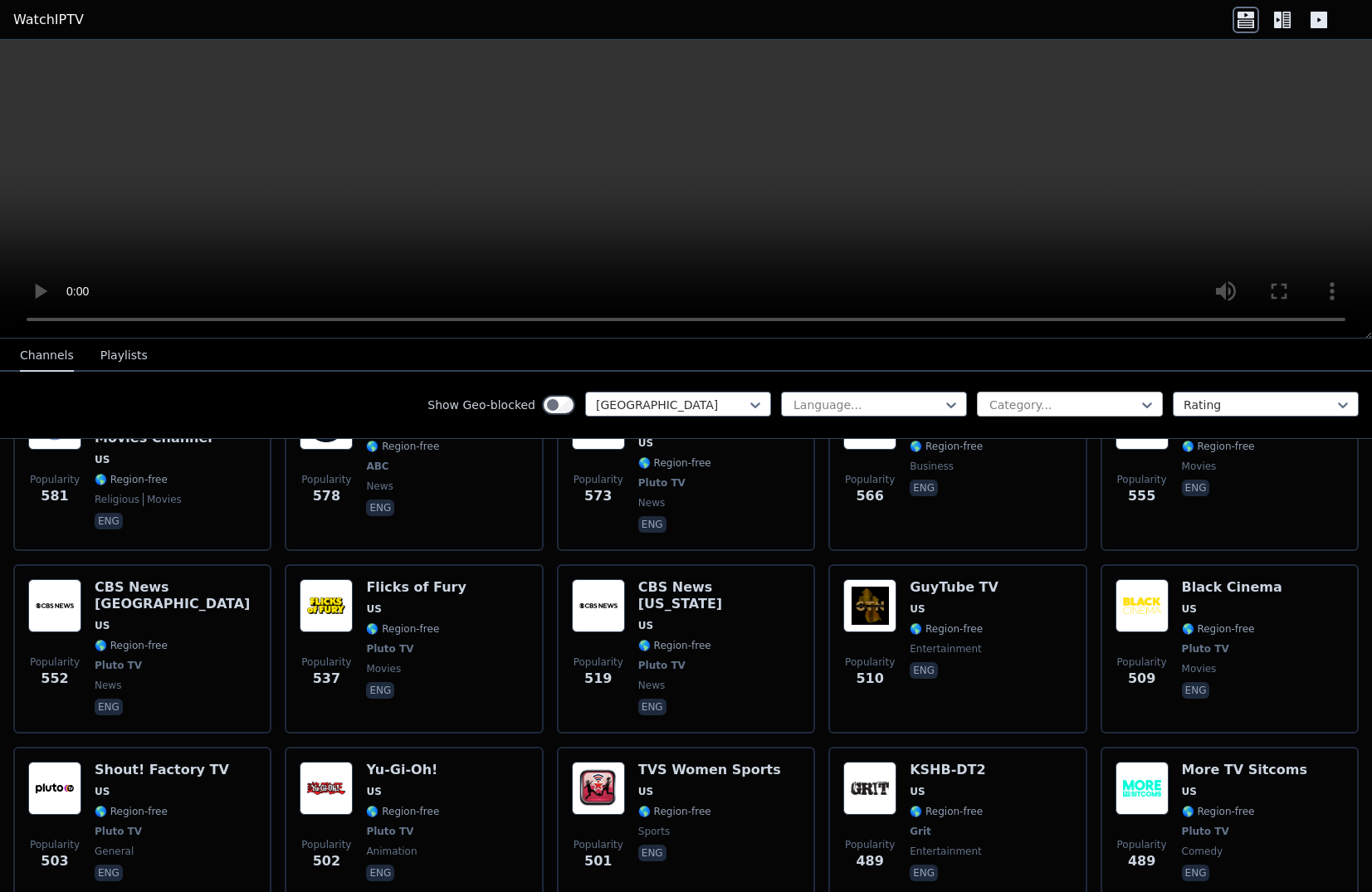
click at [1077, 409] on div at bounding box center [1063, 404] width 151 height 16
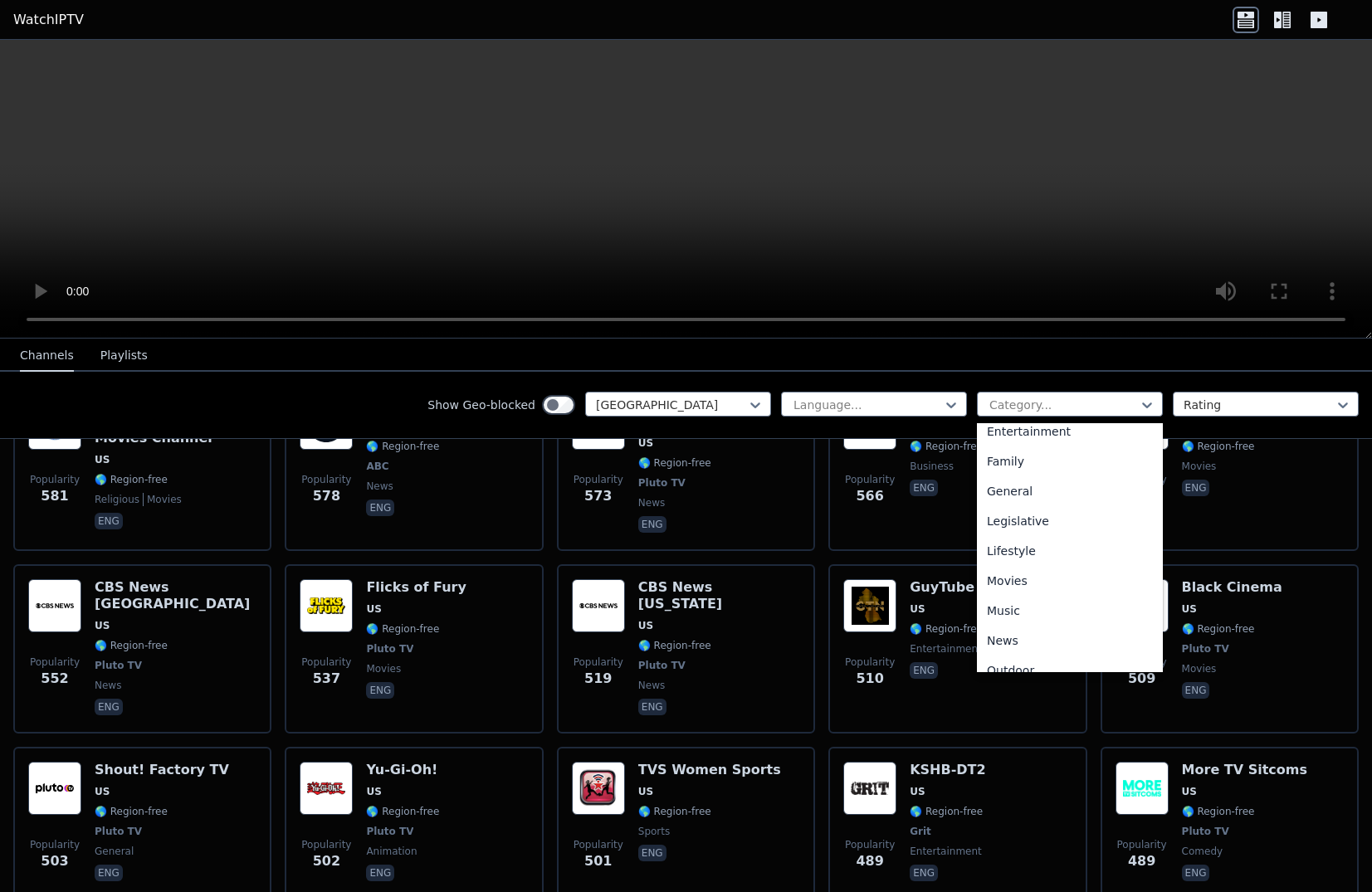
scroll to position [332, 0]
click at [1013, 559] on div "Movies" at bounding box center [1069, 558] width 186 height 30
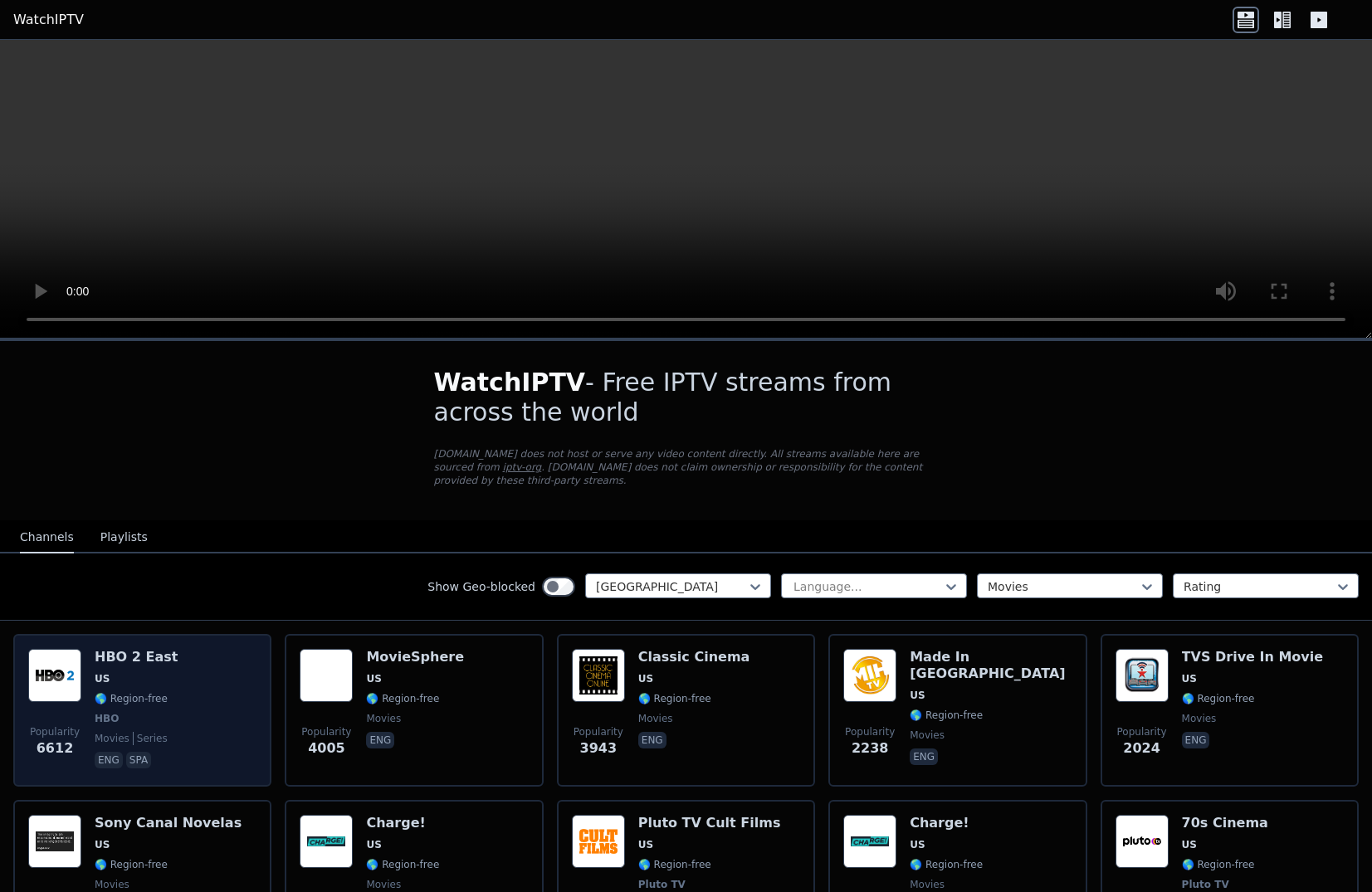
click at [120, 649] on h6 "HBO 2 East" at bounding box center [135, 656] width 83 height 16
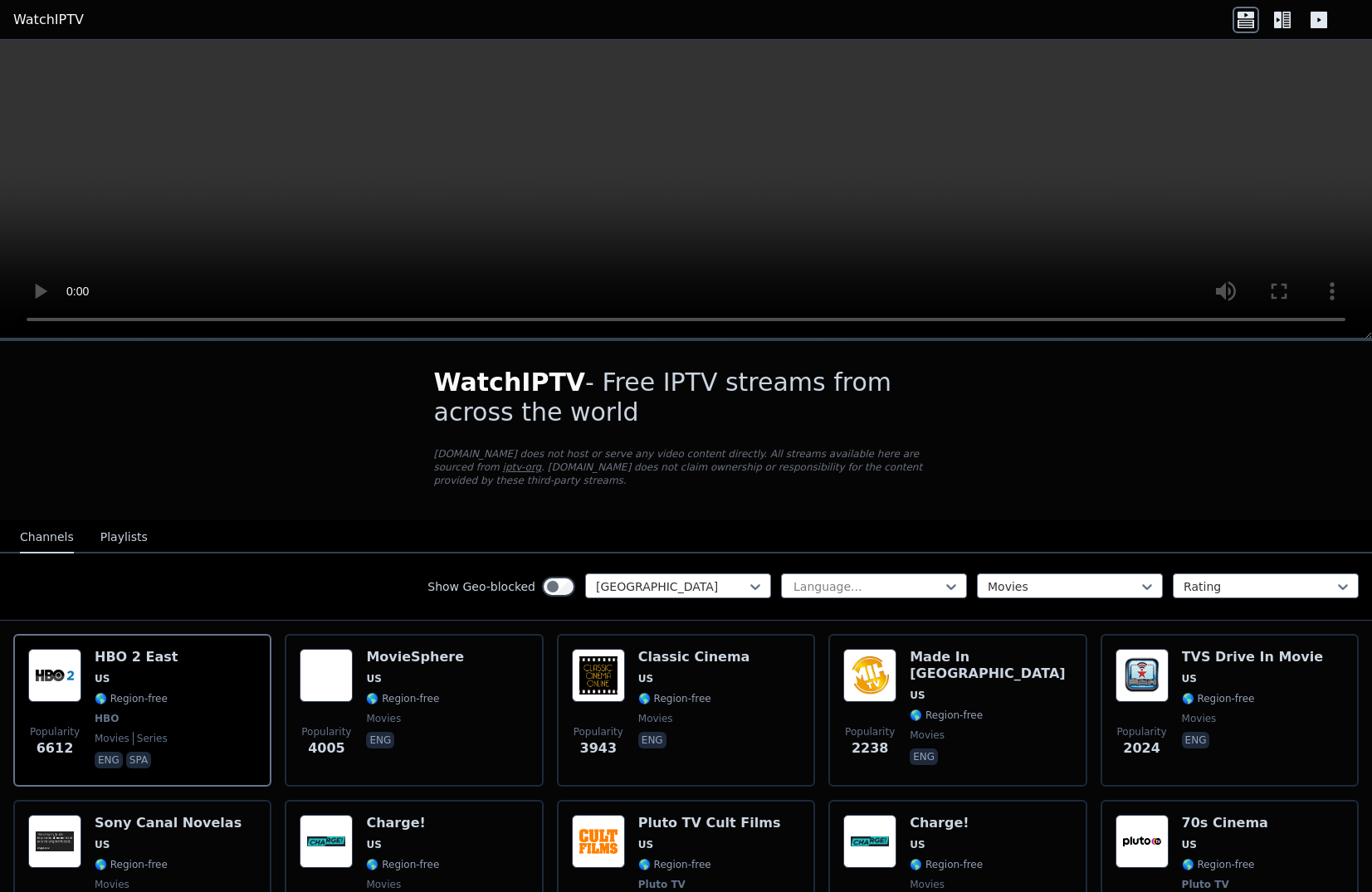
click at [122, 522] on button "Playlists" at bounding box center [123, 537] width 47 height 32
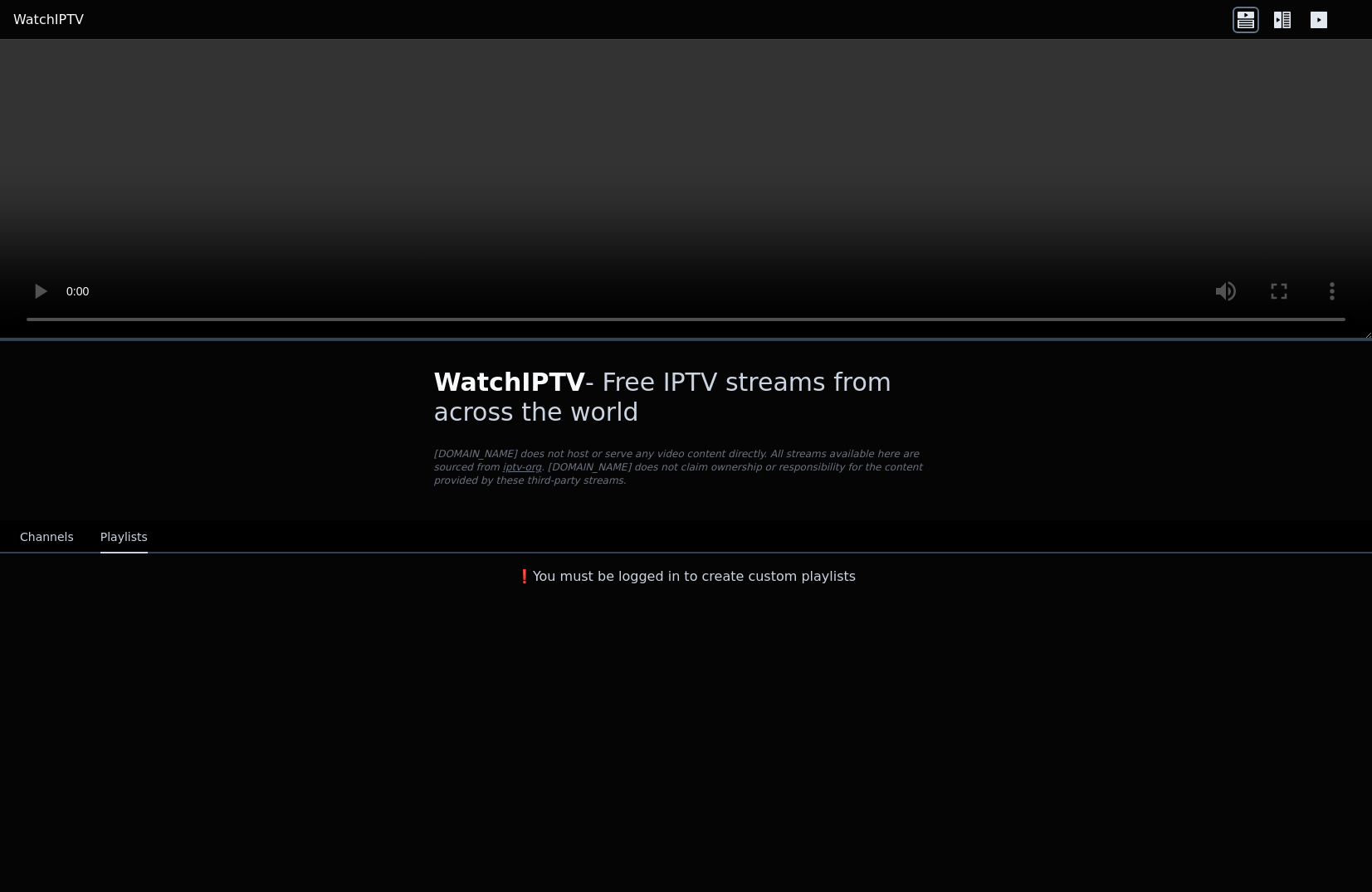
click at [47, 524] on button "Channels" at bounding box center [46, 537] width 54 height 32
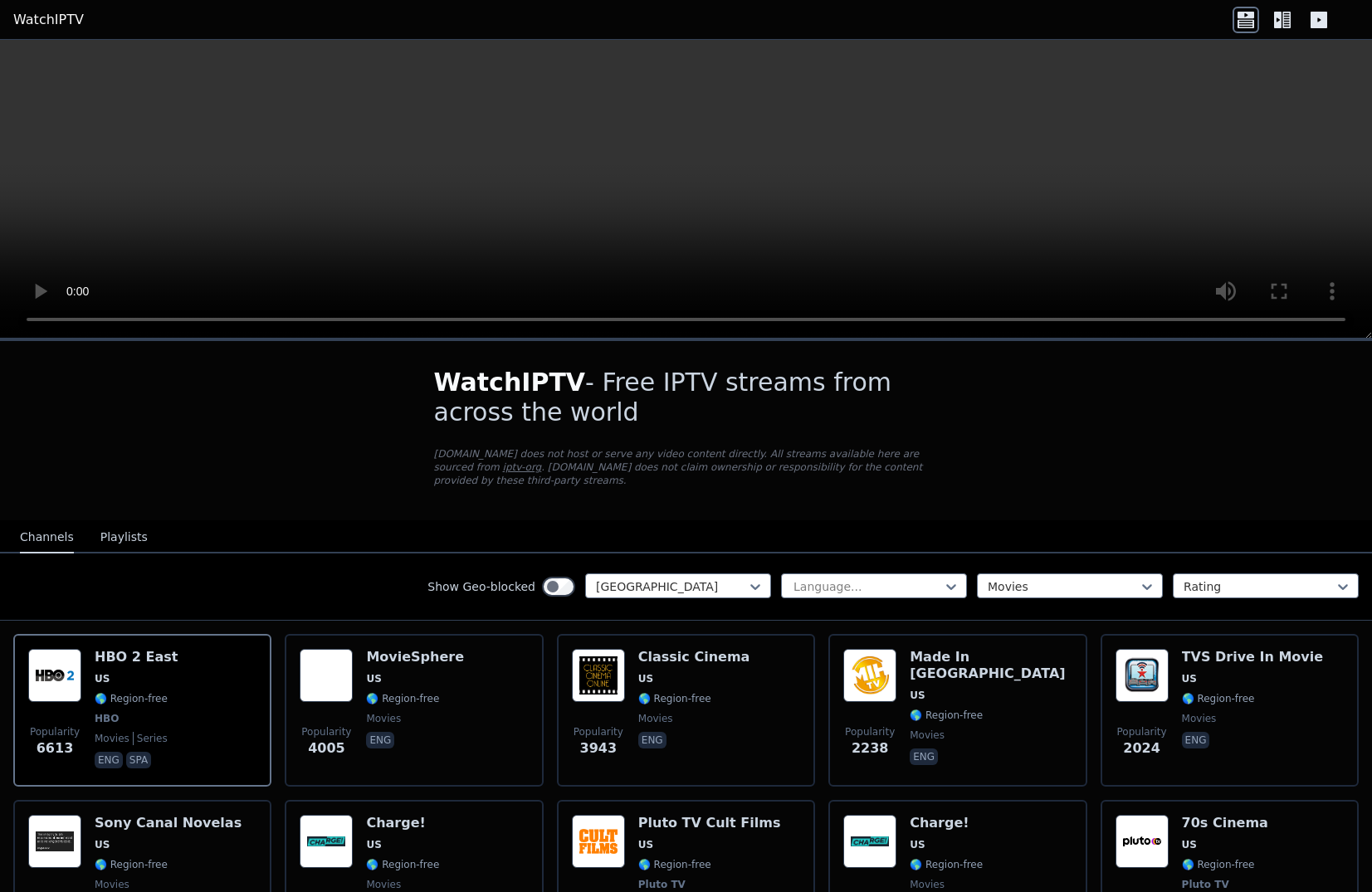
click at [1283, 20] on icon at bounding box center [1282, 20] width 27 height 27
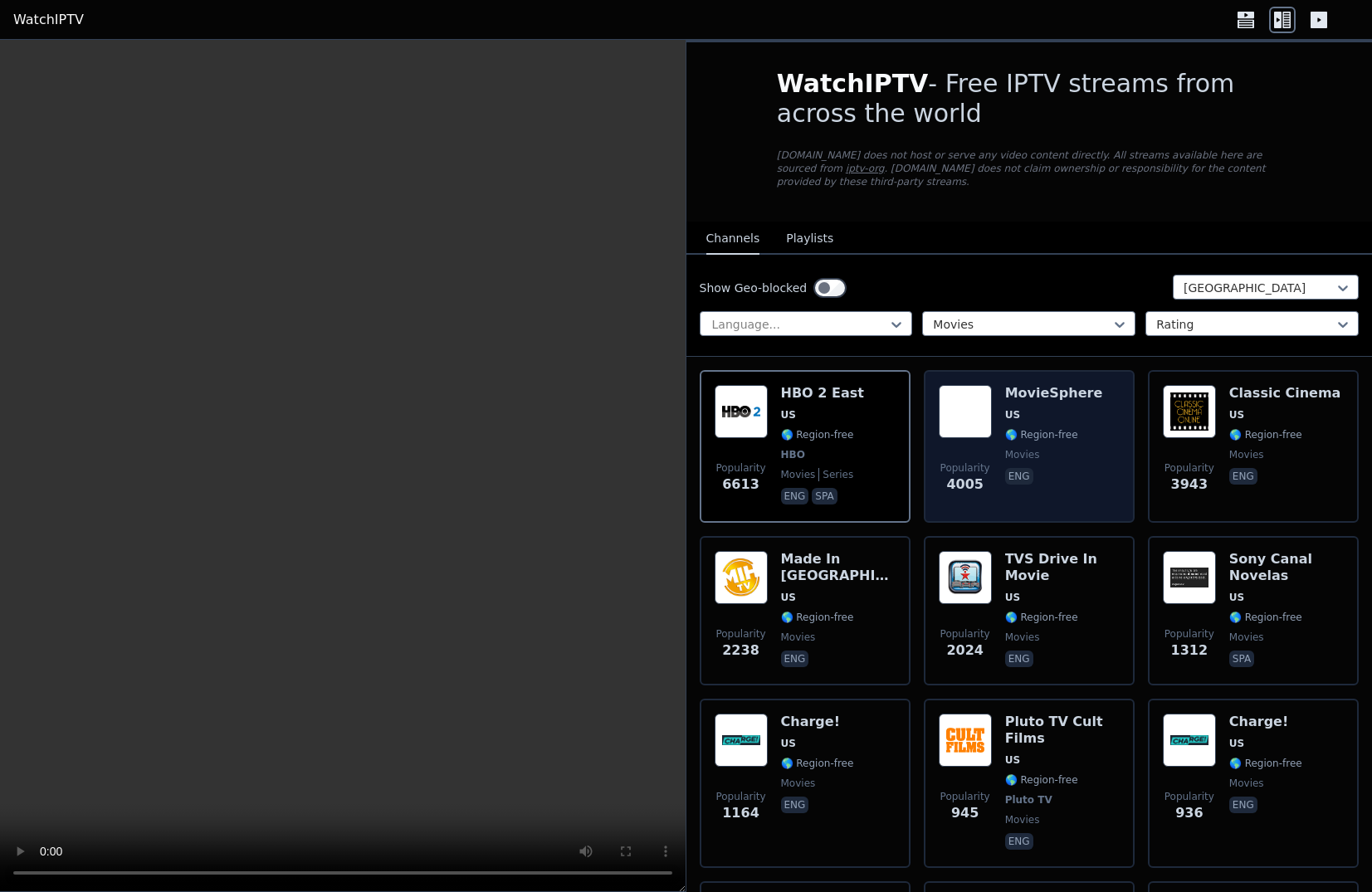
scroll to position [83, 0]
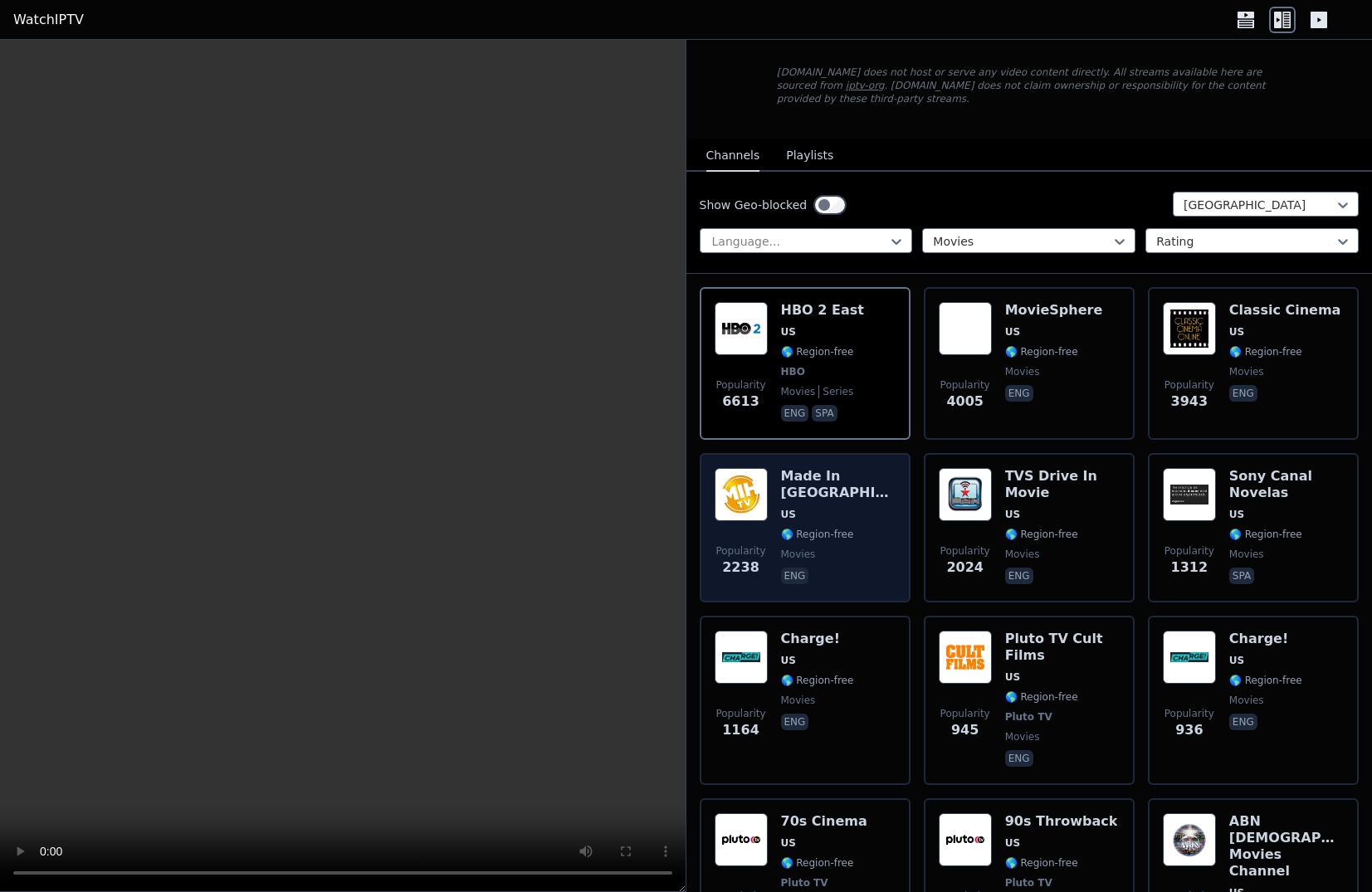
click at [794, 476] on h6 "Made In [GEOGRAPHIC_DATA]" at bounding box center [839, 484] width 115 height 33
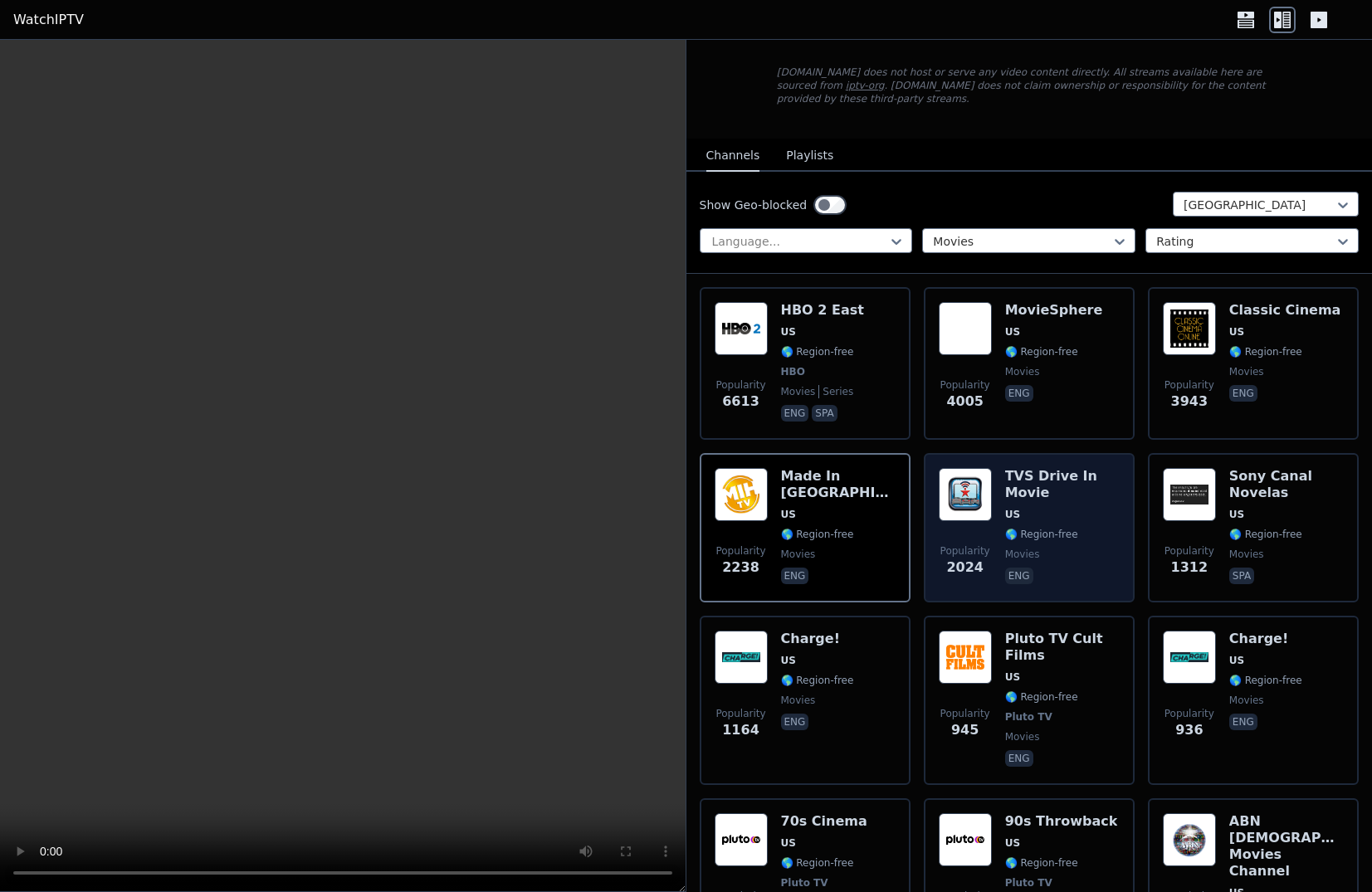
click at [1056, 482] on h6 "TVS Drive In Movie" at bounding box center [1063, 484] width 115 height 33
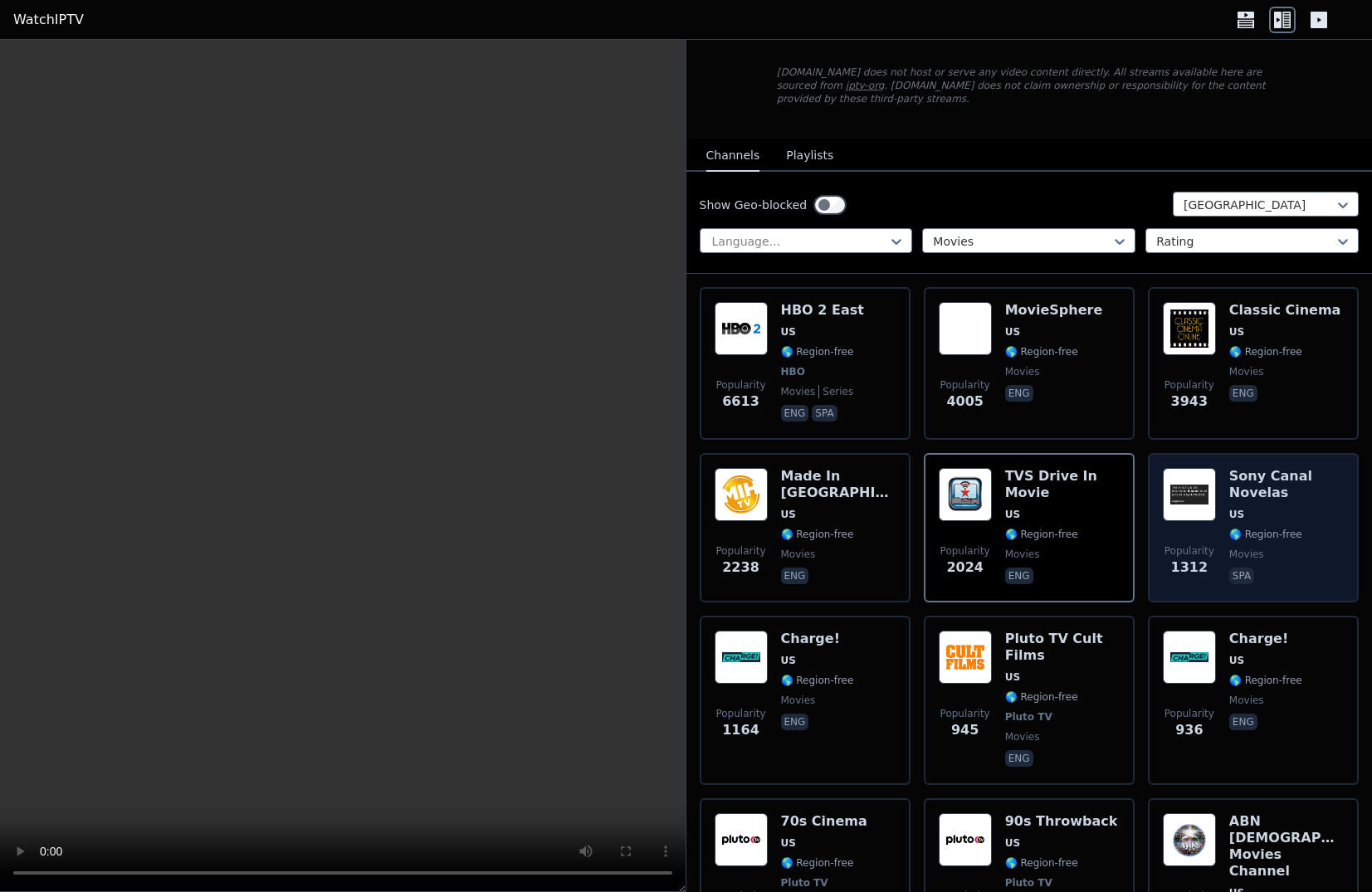
click at [1246, 470] on h6 "Sony Canal Novelas" at bounding box center [1287, 484] width 115 height 33
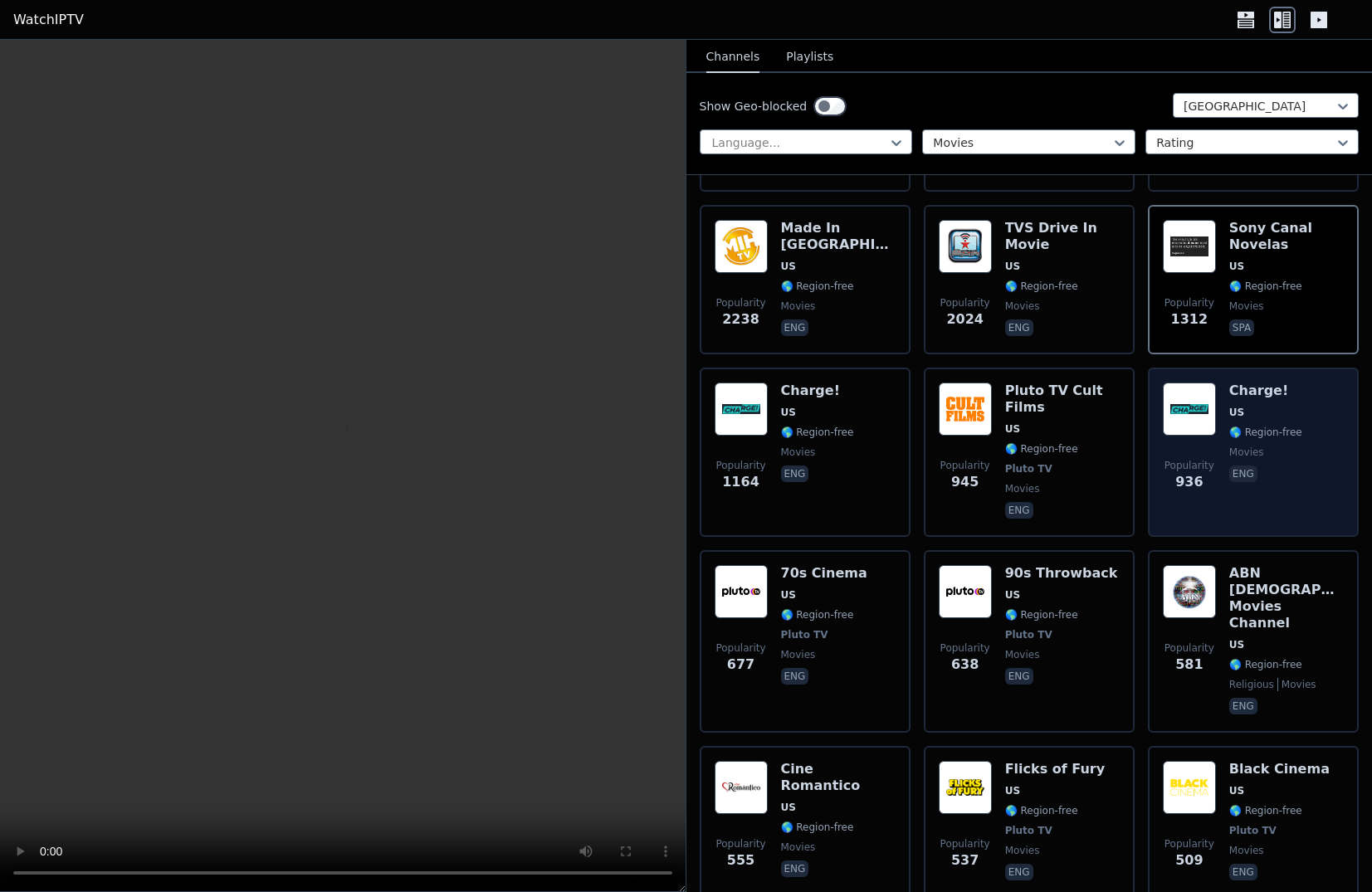
scroll to position [332, 0]
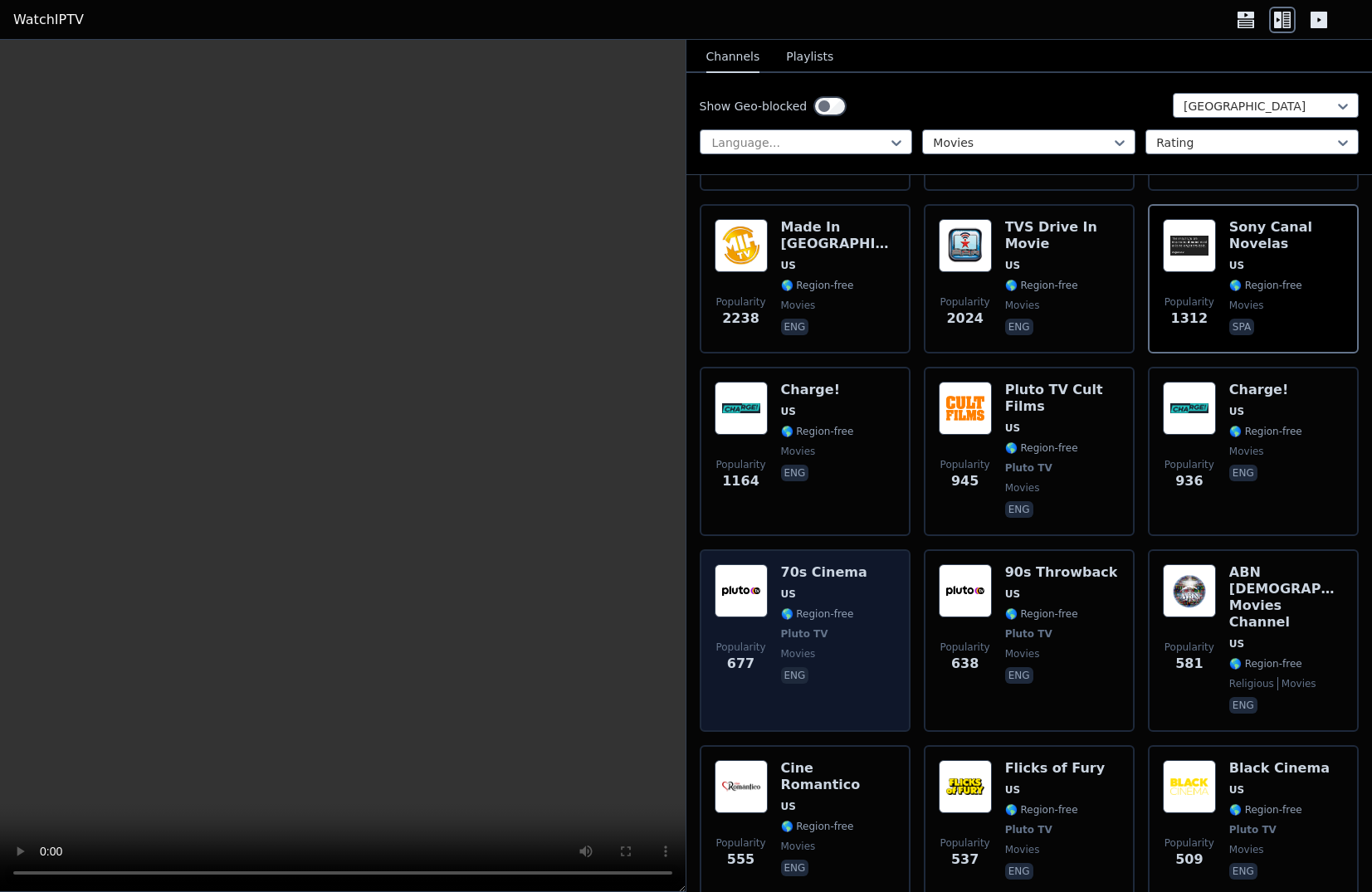
click at [828, 565] on h6 "70s Cinema" at bounding box center [824, 572] width 87 height 16
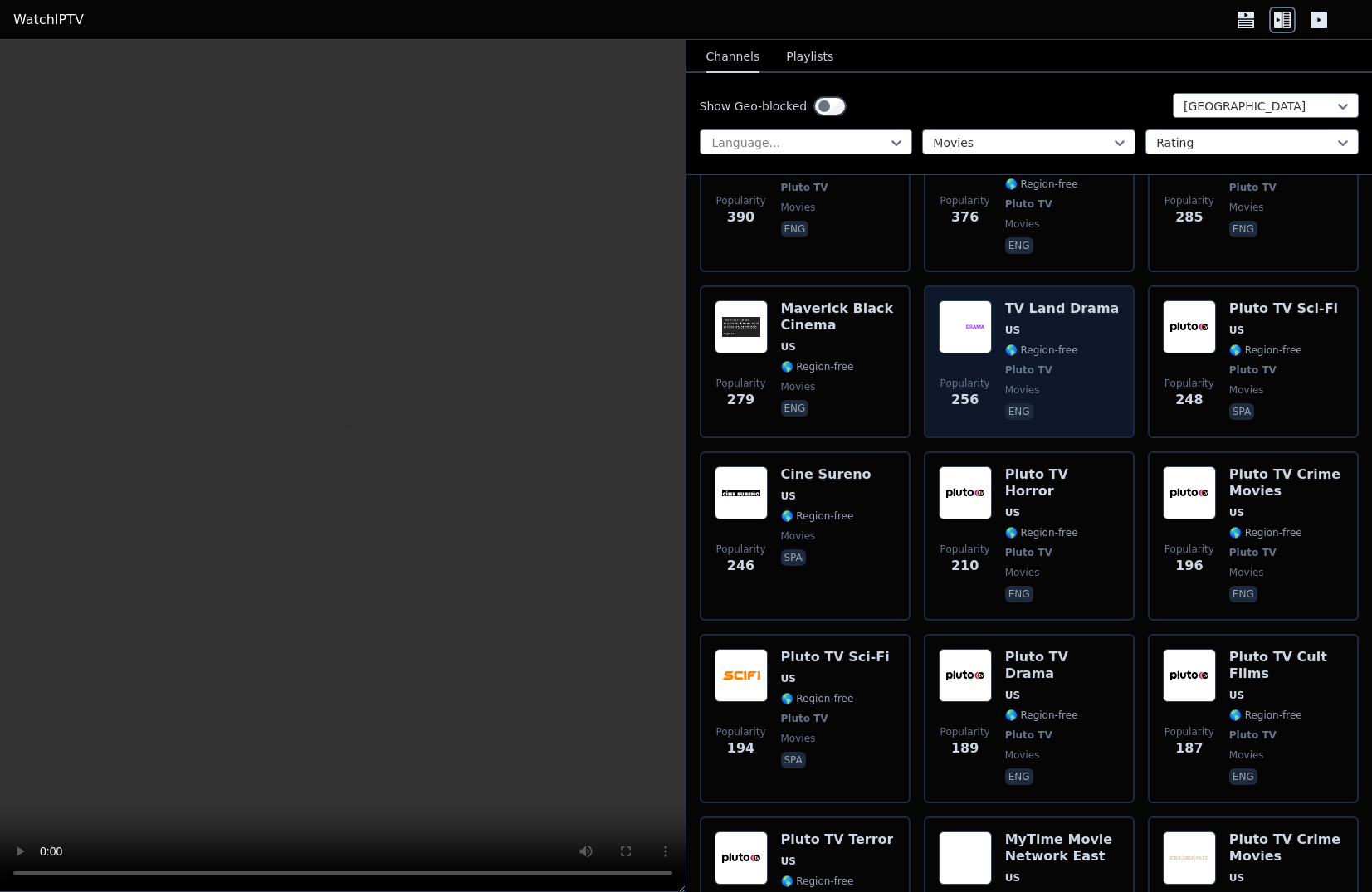
scroll to position [1162, 0]
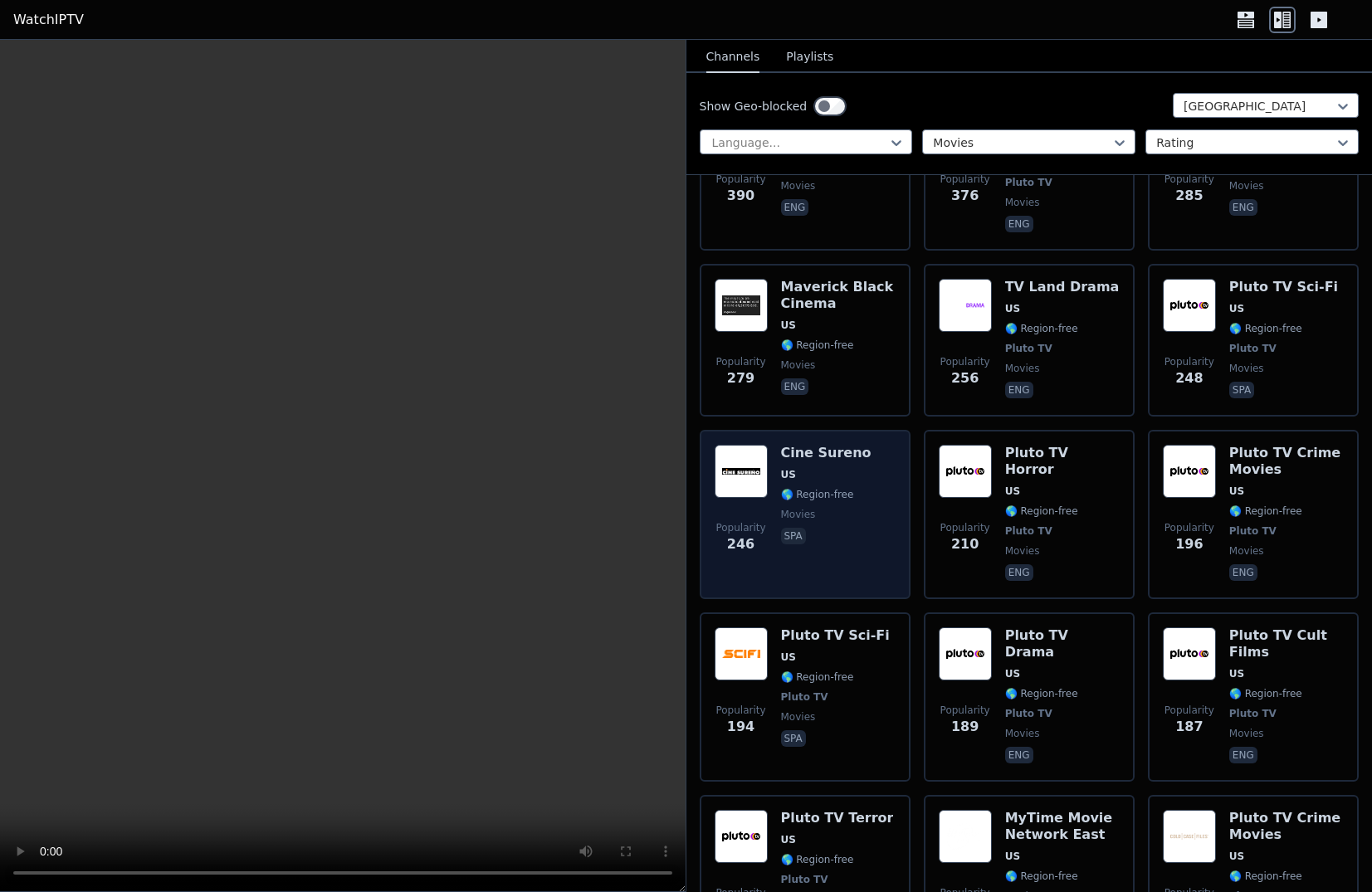
click at [807, 445] on h6 "Cine Sureno" at bounding box center [827, 452] width 91 height 16
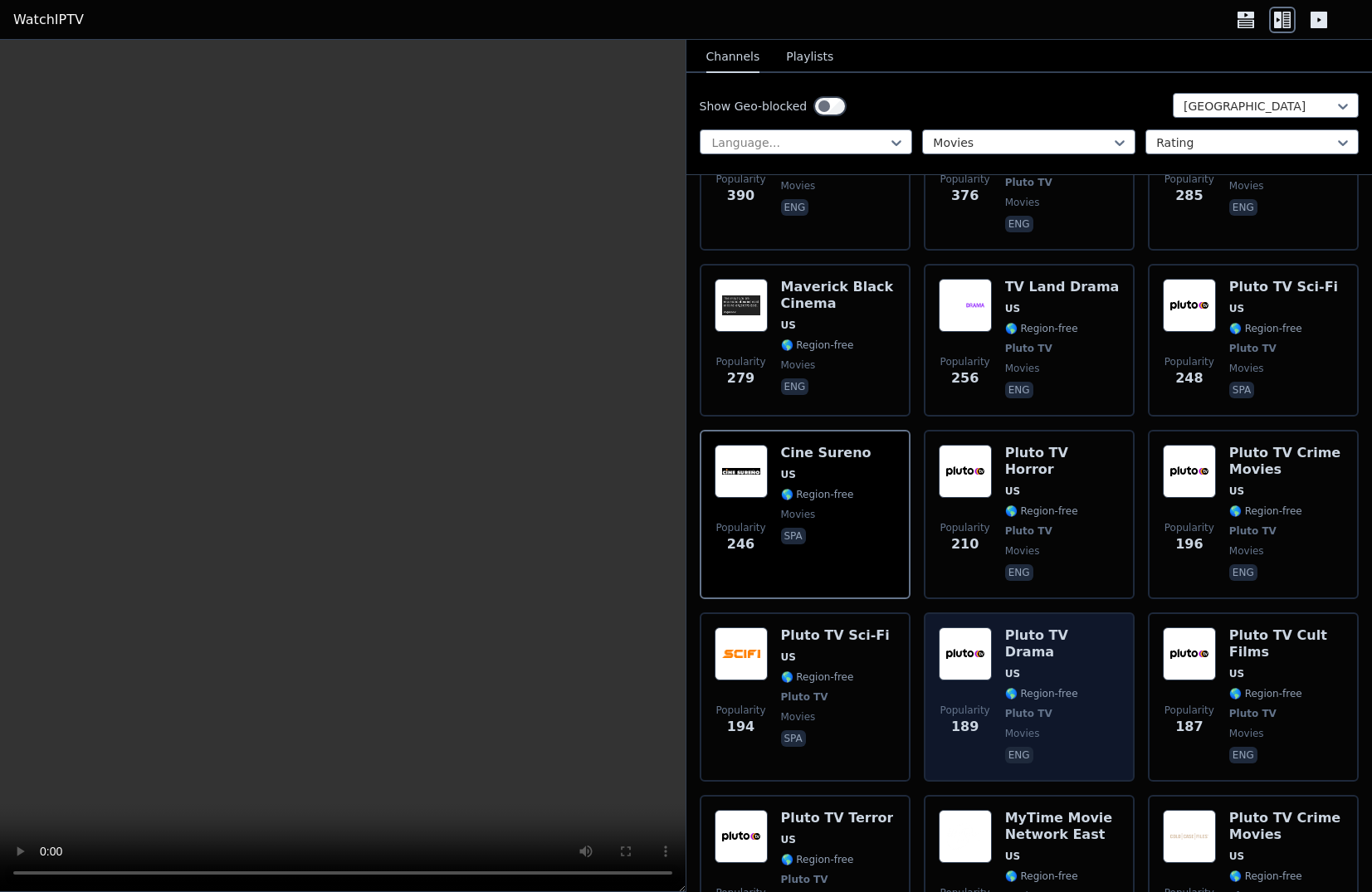
click at [1028, 627] on h6 "Pluto TV Drama" at bounding box center [1063, 644] width 115 height 33
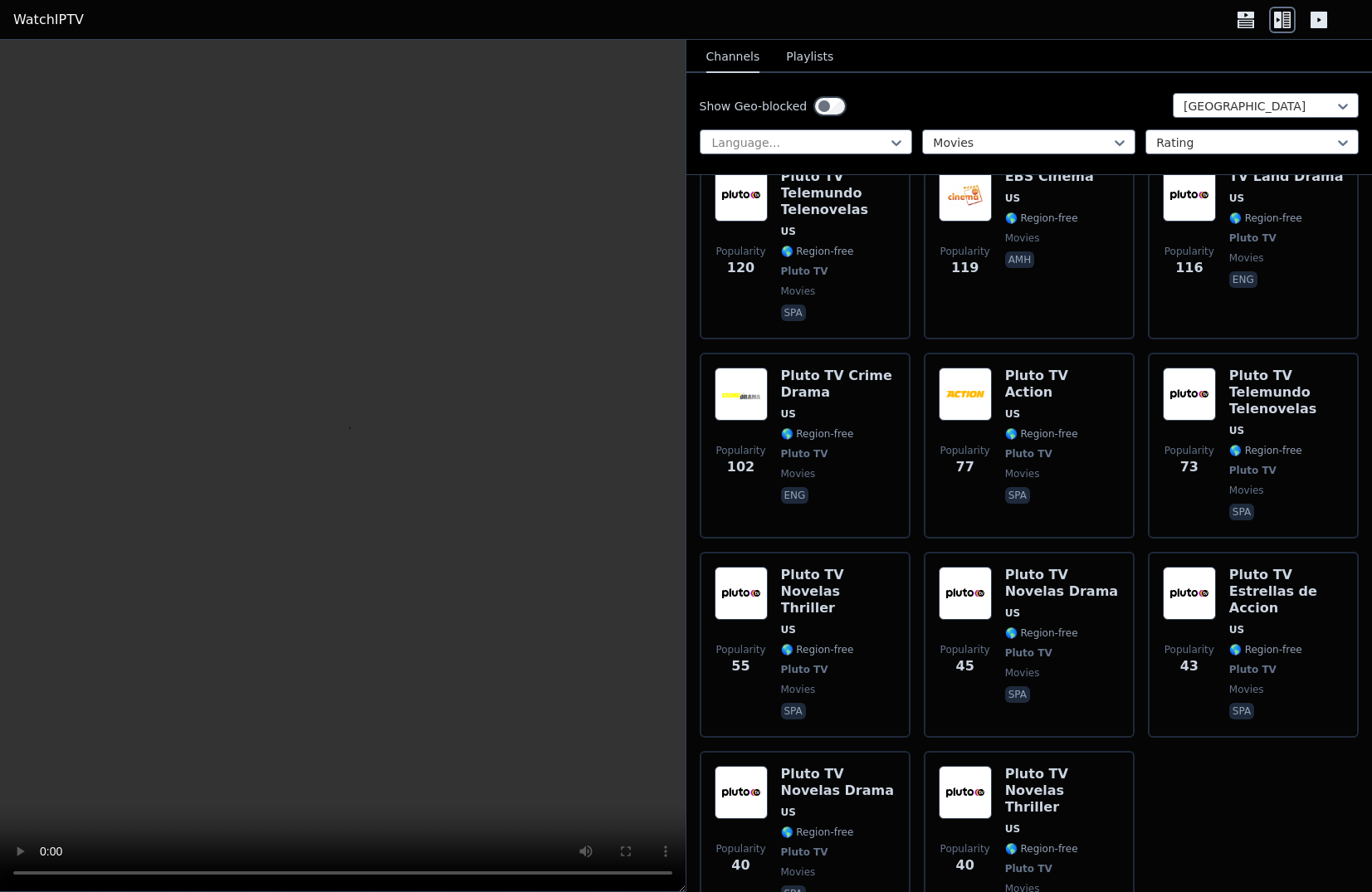
scroll to position [2739, 0]
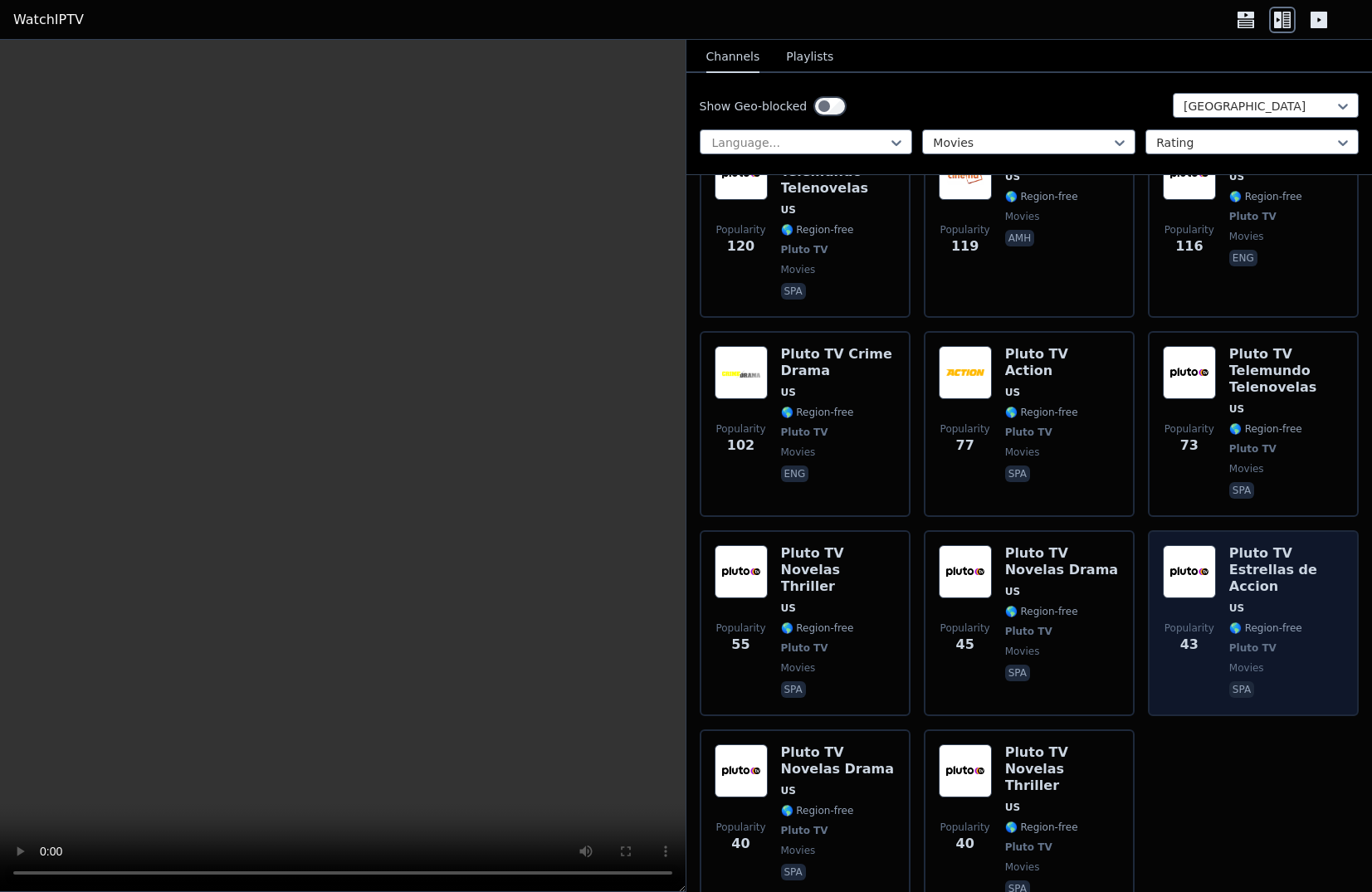
click at [1237, 545] on h6 "Pluto TV Estrellas de Accion" at bounding box center [1287, 570] width 115 height 50
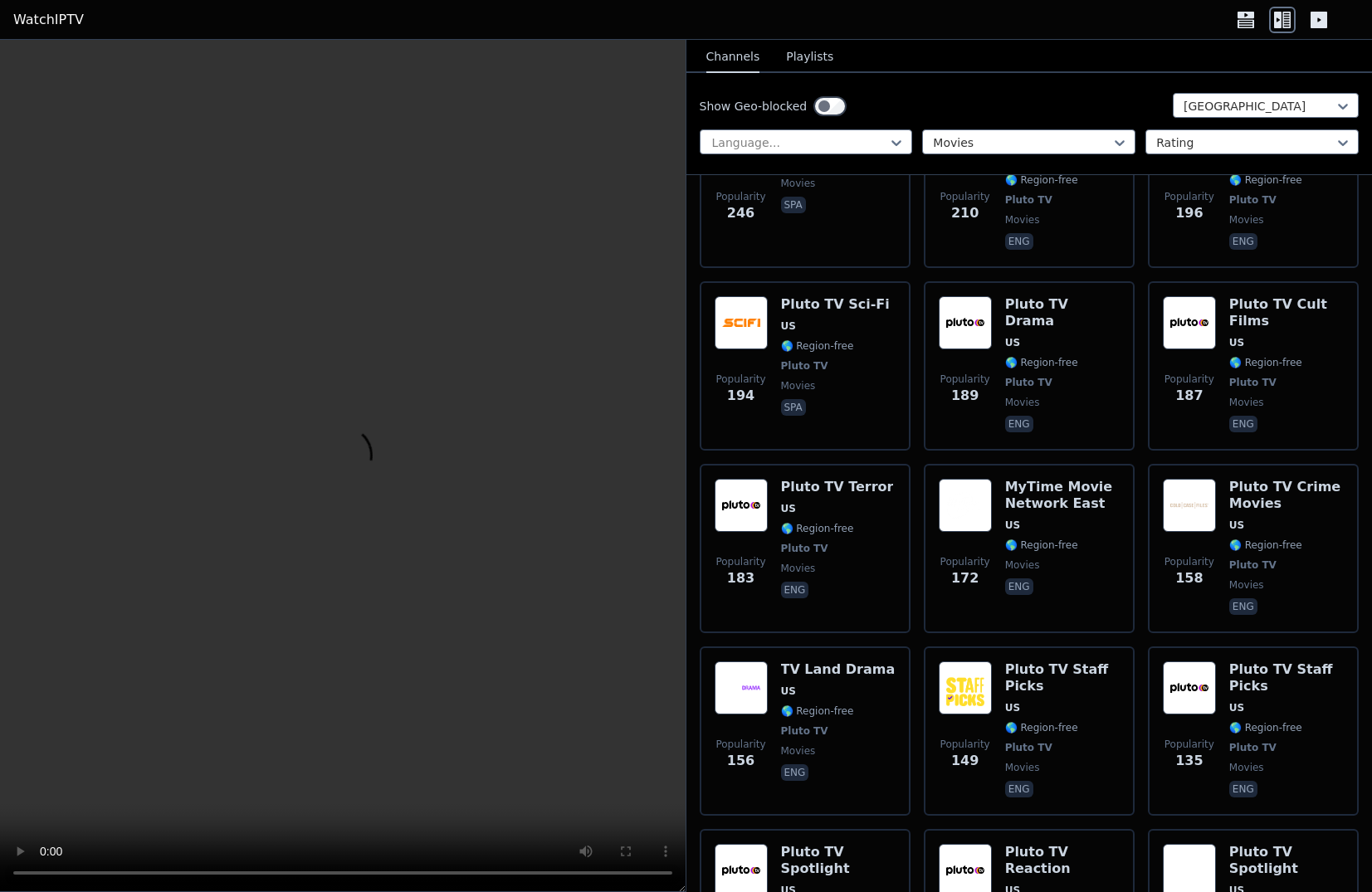
scroll to position [995, 0]
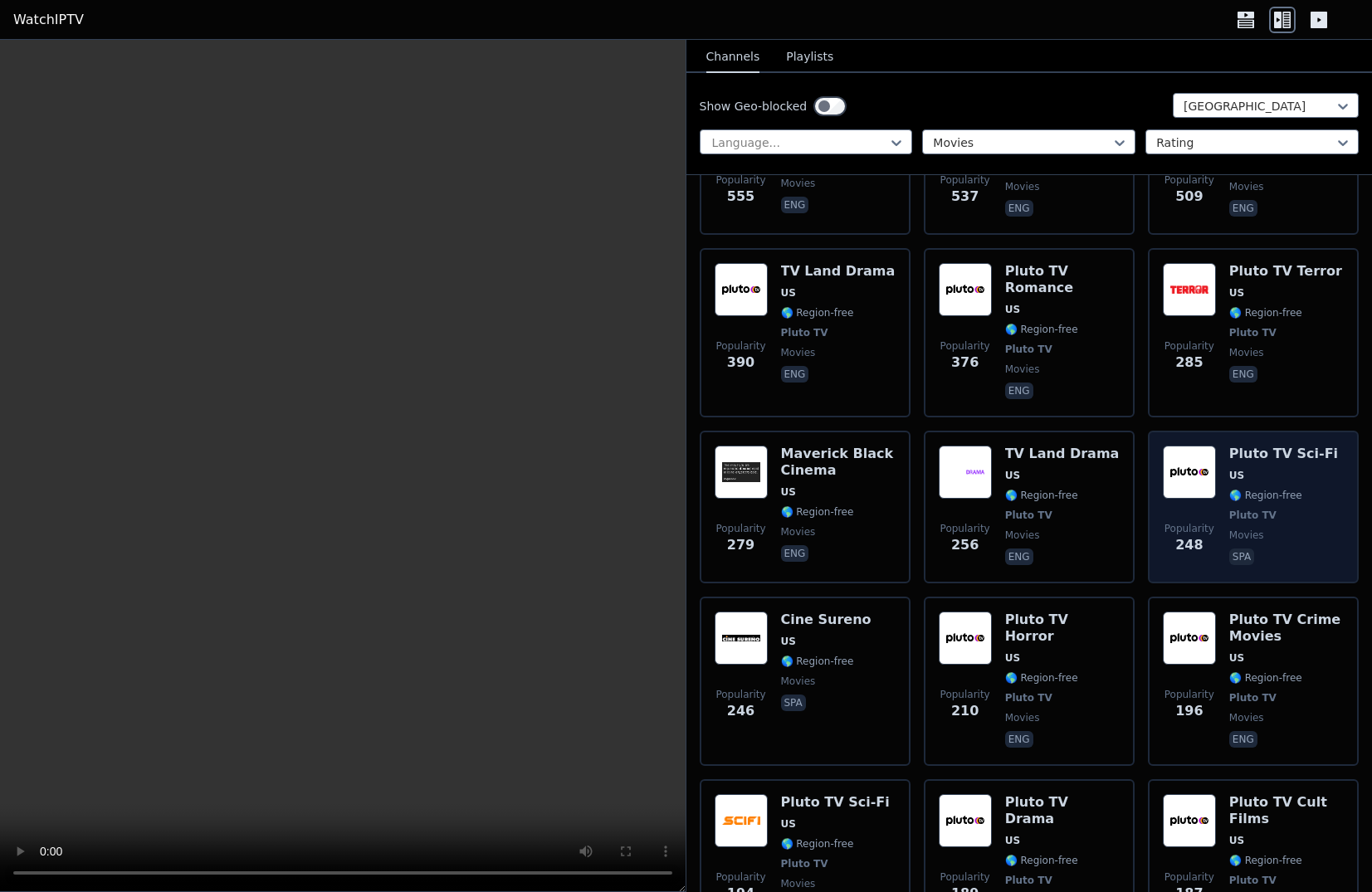
click at [1255, 446] on h6 "Pluto TV Sci-Fi" at bounding box center [1284, 453] width 109 height 16
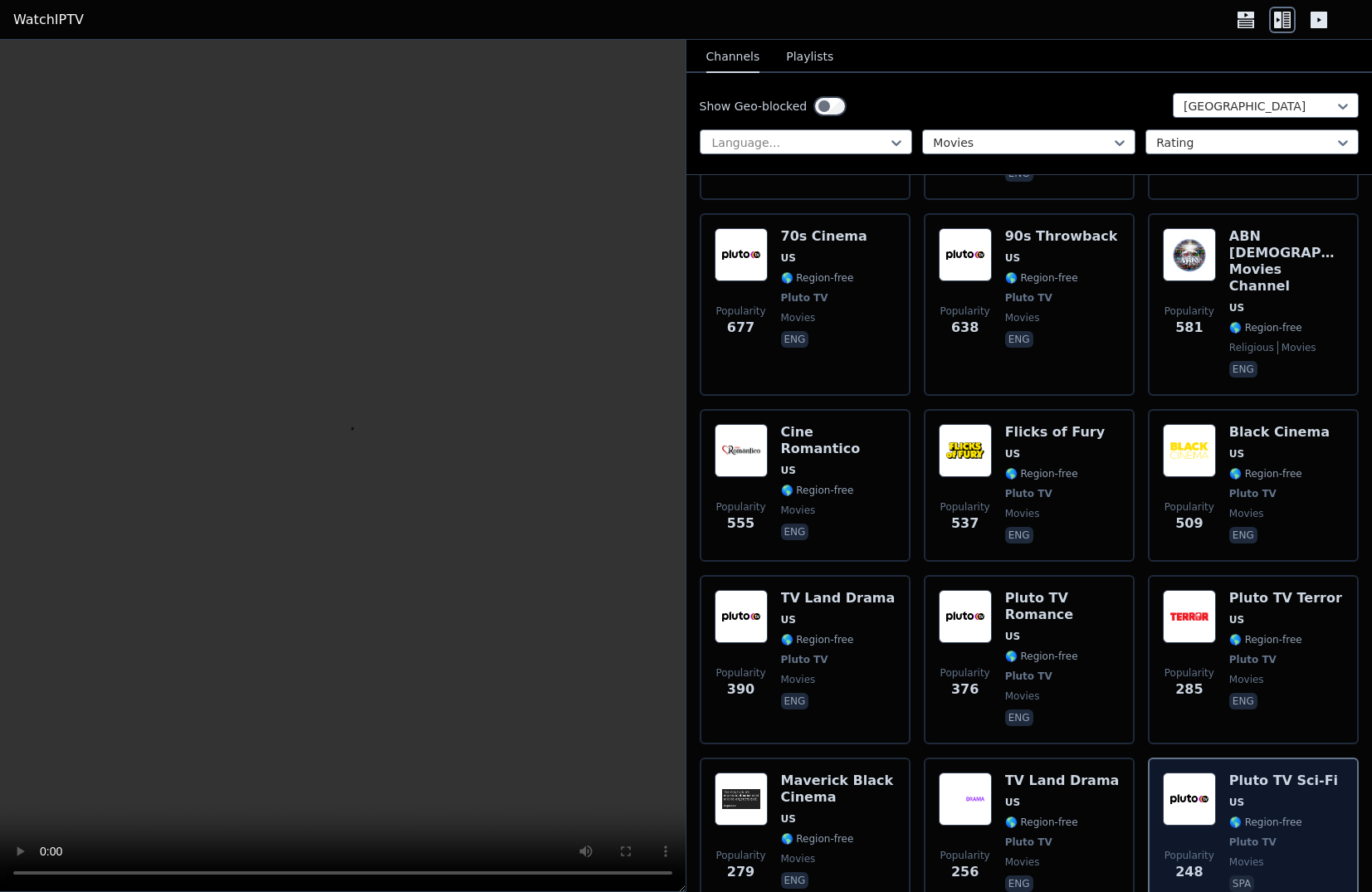
scroll to position [663, 0]
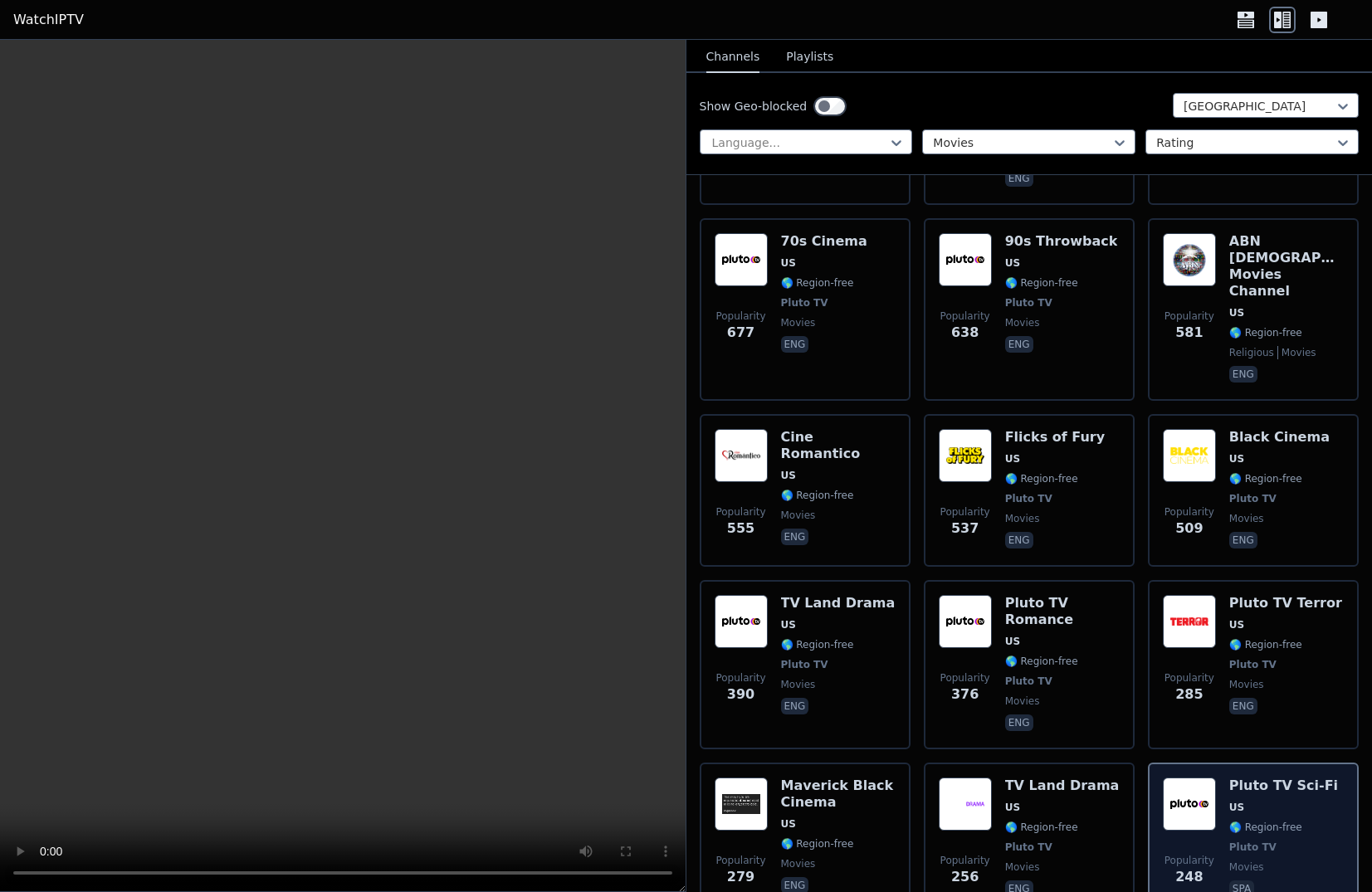
click at [1257, 429] on div "Black Cinema US 🌎 Region-free Pluto TV movies eng" at bounding box center [1279, 490] width 100 height 123
